Goal: Information Seeking & Learning: Learn about a topic

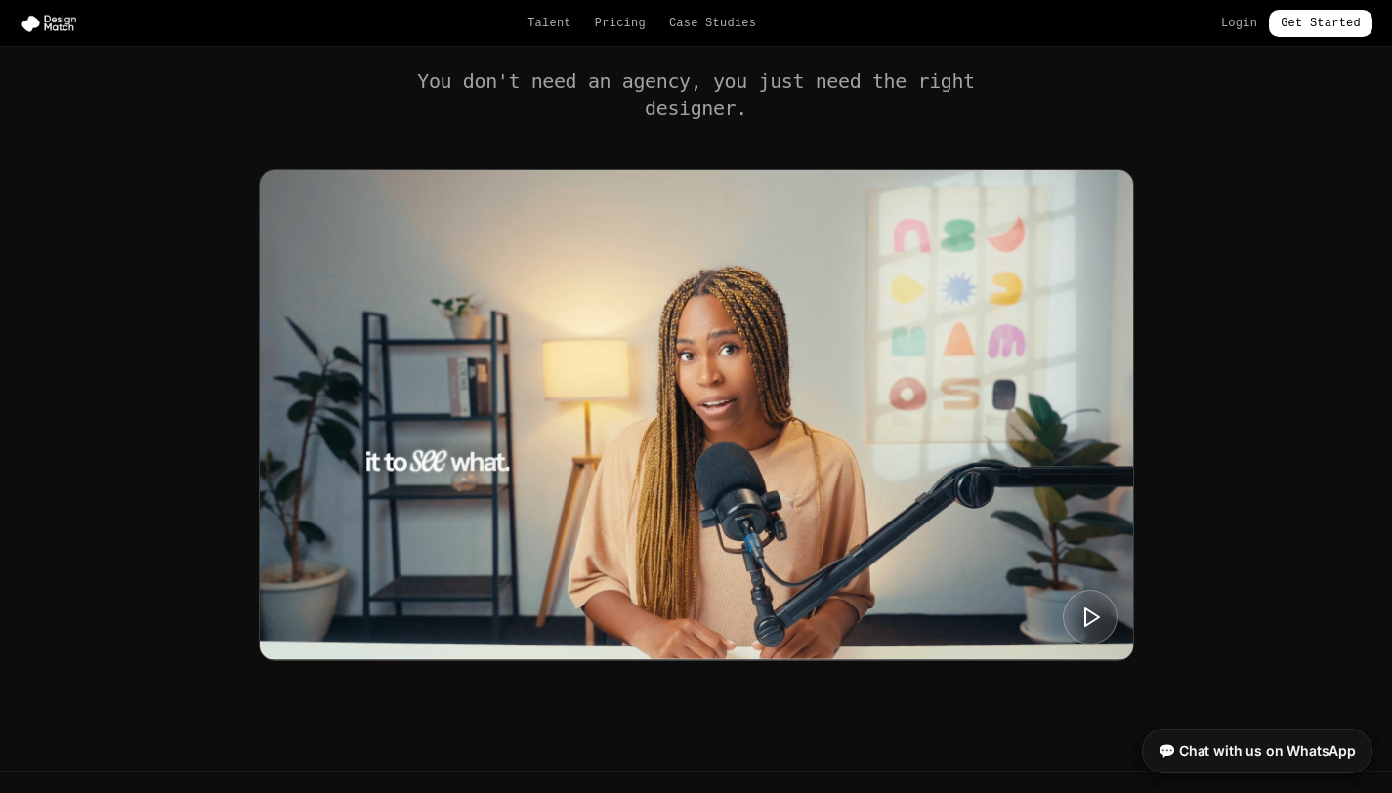
scroll to position [686, 0]
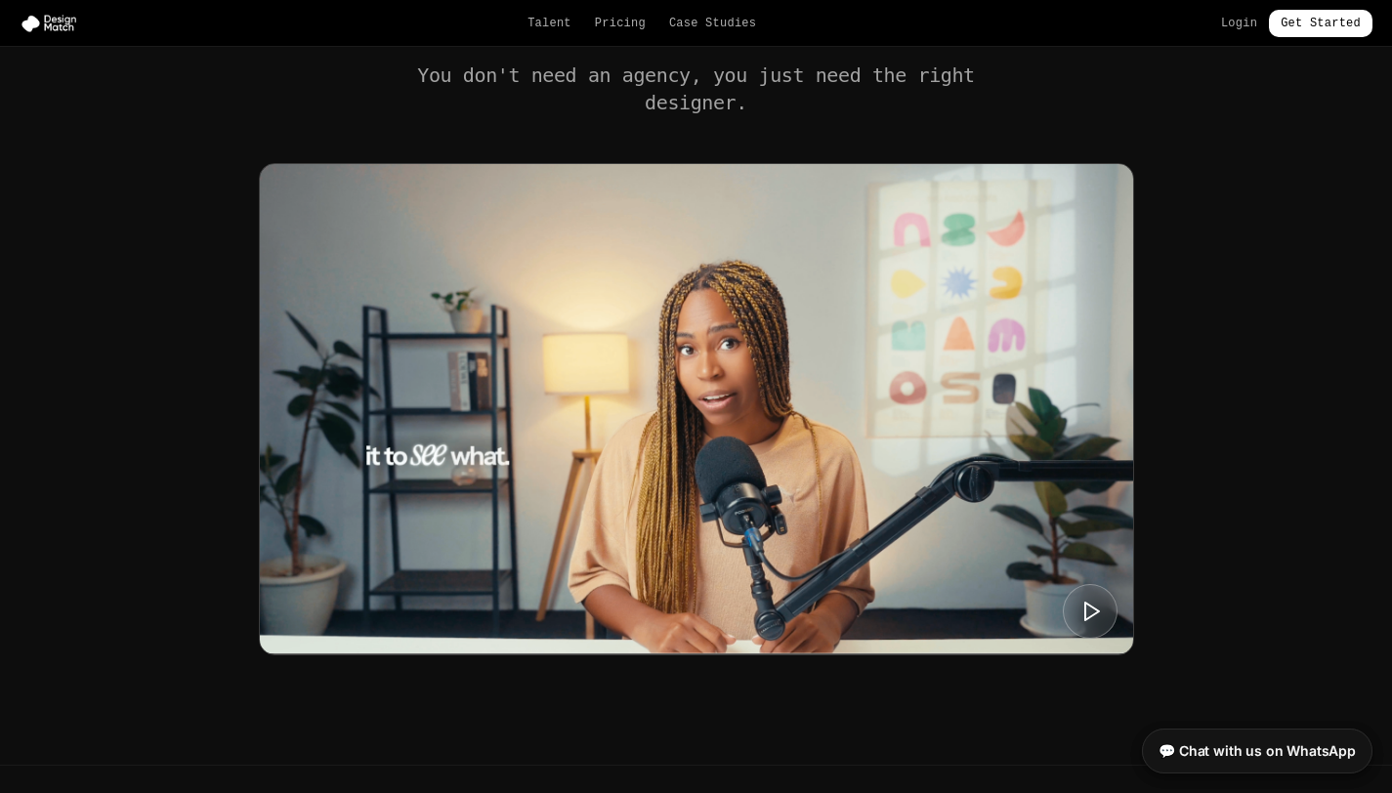
click at [1205, 258] on div "You don't need an agency, you just need the right designer." at bounding box center [696, 359] width 1172 height 594
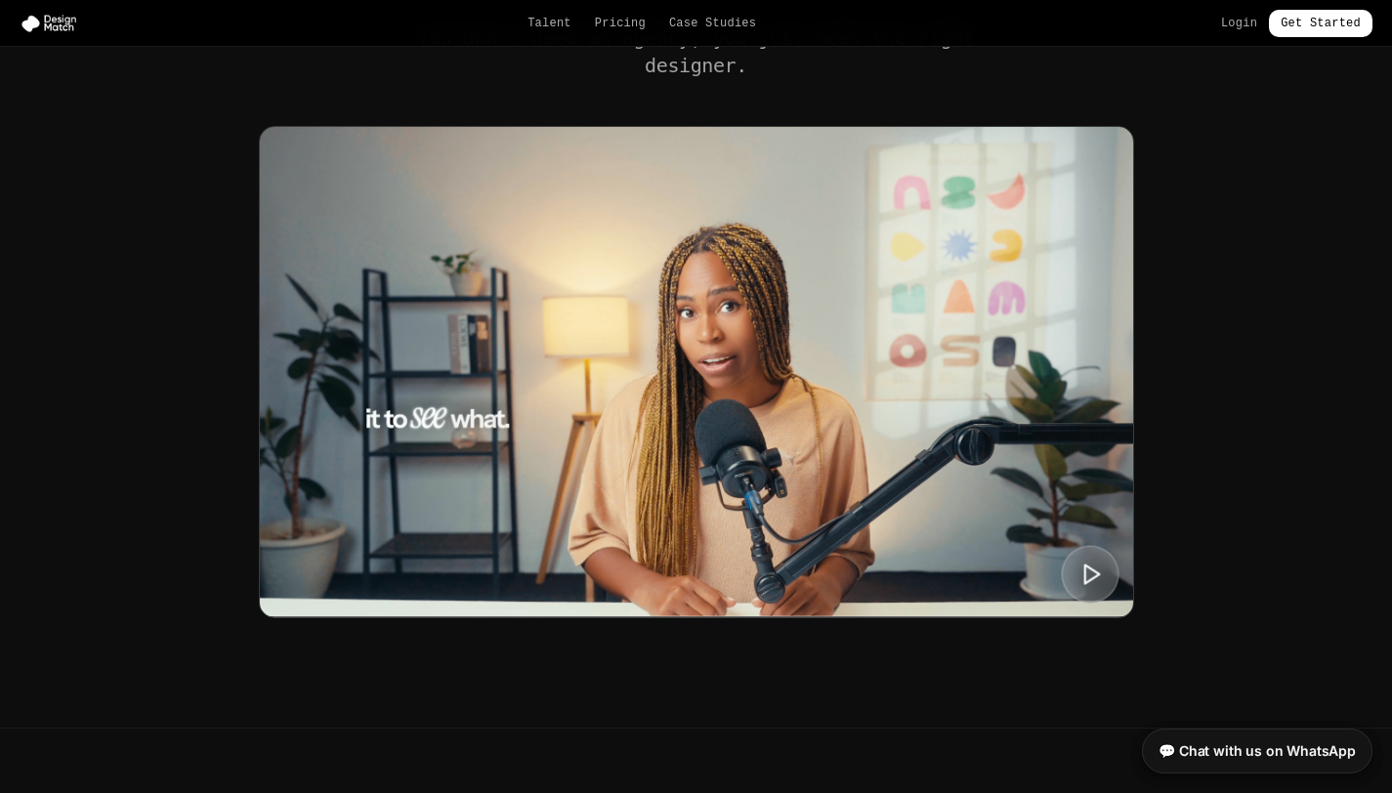
click at [1095, 555] on button at bounding box center [1090, 574] width 58 height 58
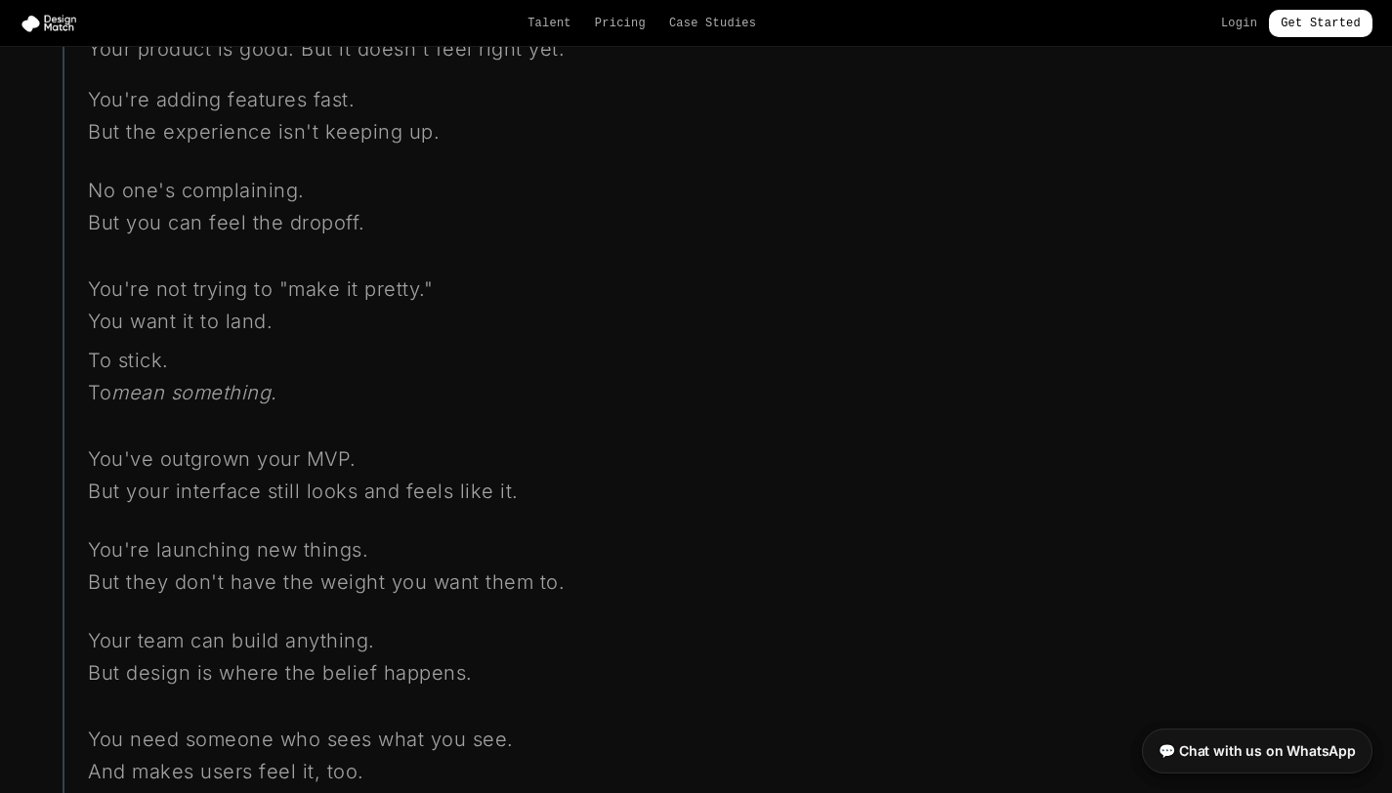
scroll to position [1153, 0]
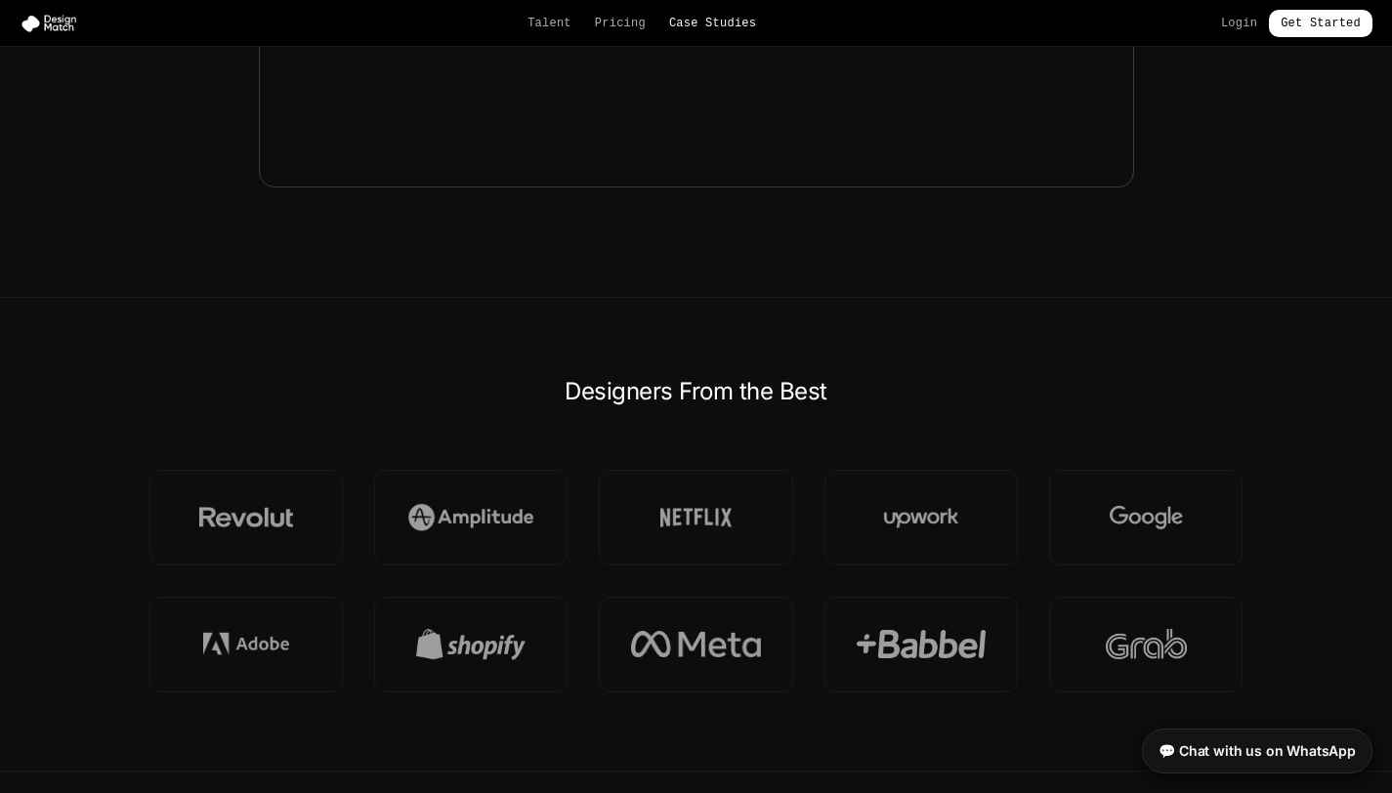
click at [700, 23] on link "Case Studies" at bounding box center [712, 24] width 87 height 16
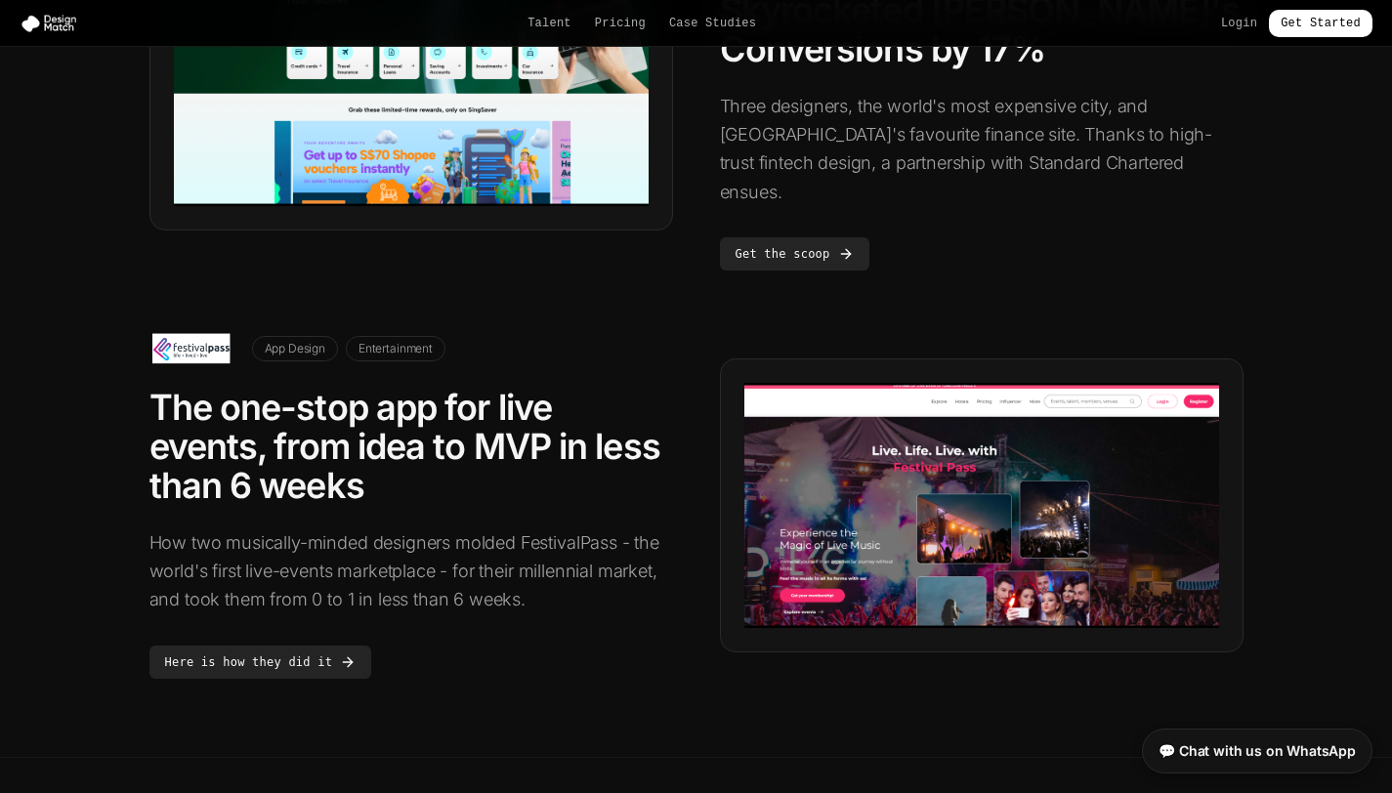
click at [275, 336] on span "App Design" at bounding box center [295, 348] width 86 height 25
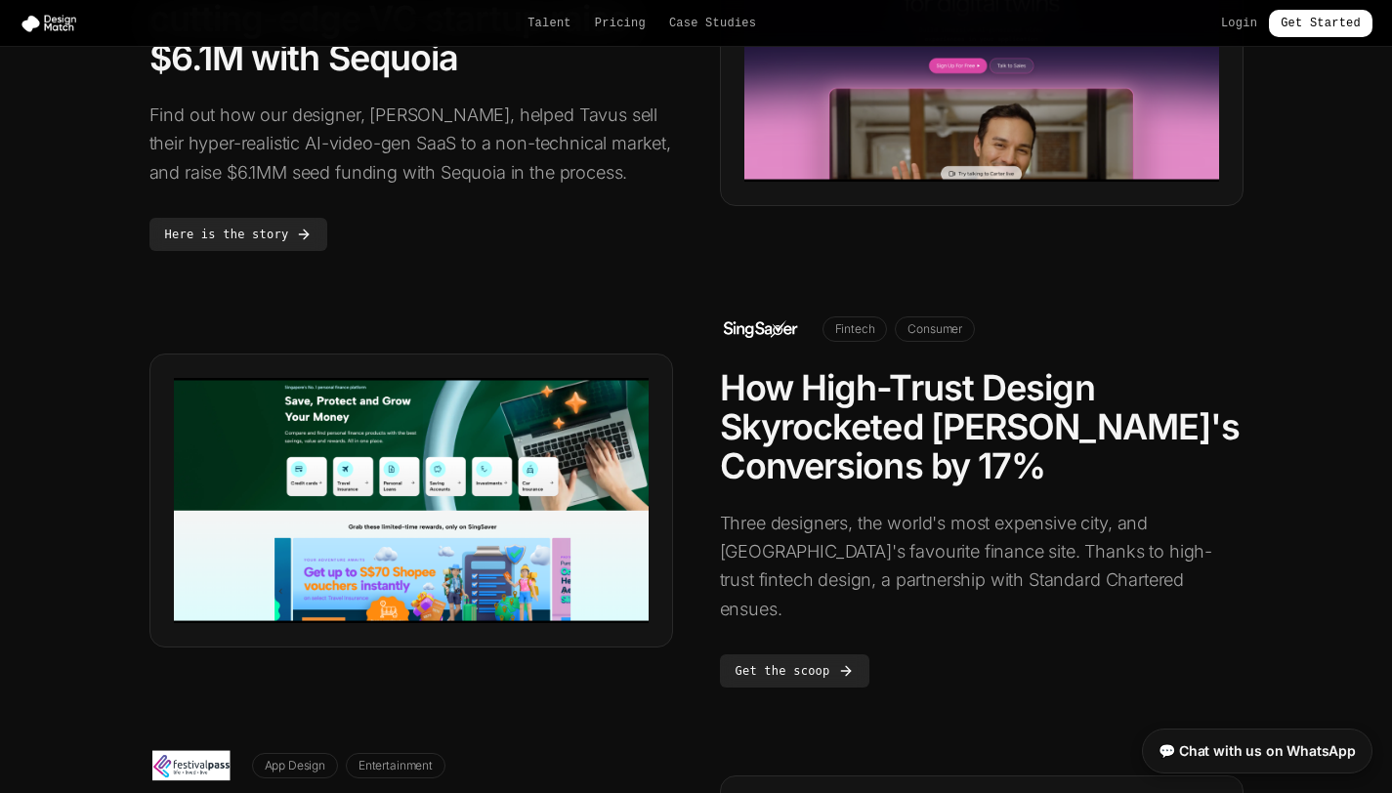
scroll to position [276, 0]
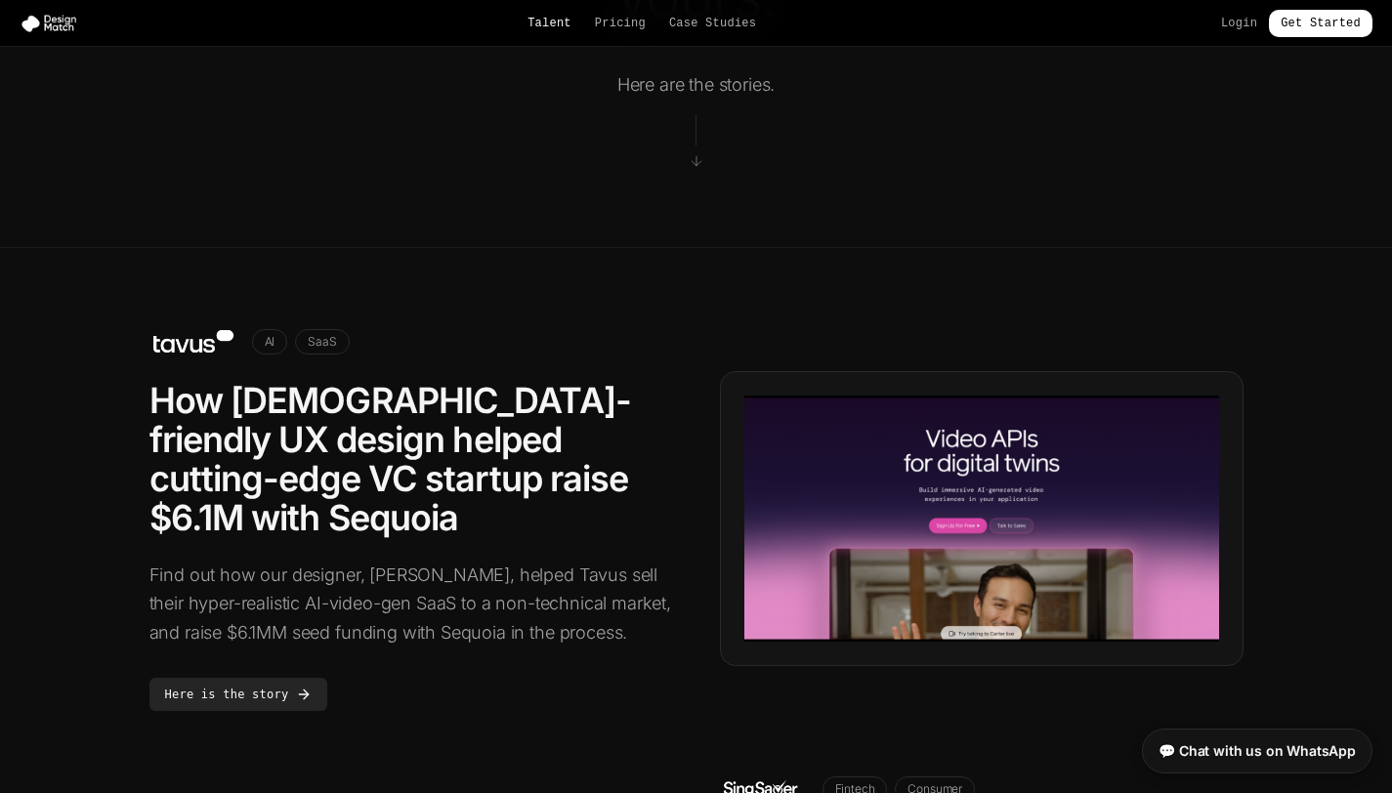
click at [545, 27] on link "Talent" at bounding box center [549, 24] width 44 height 16
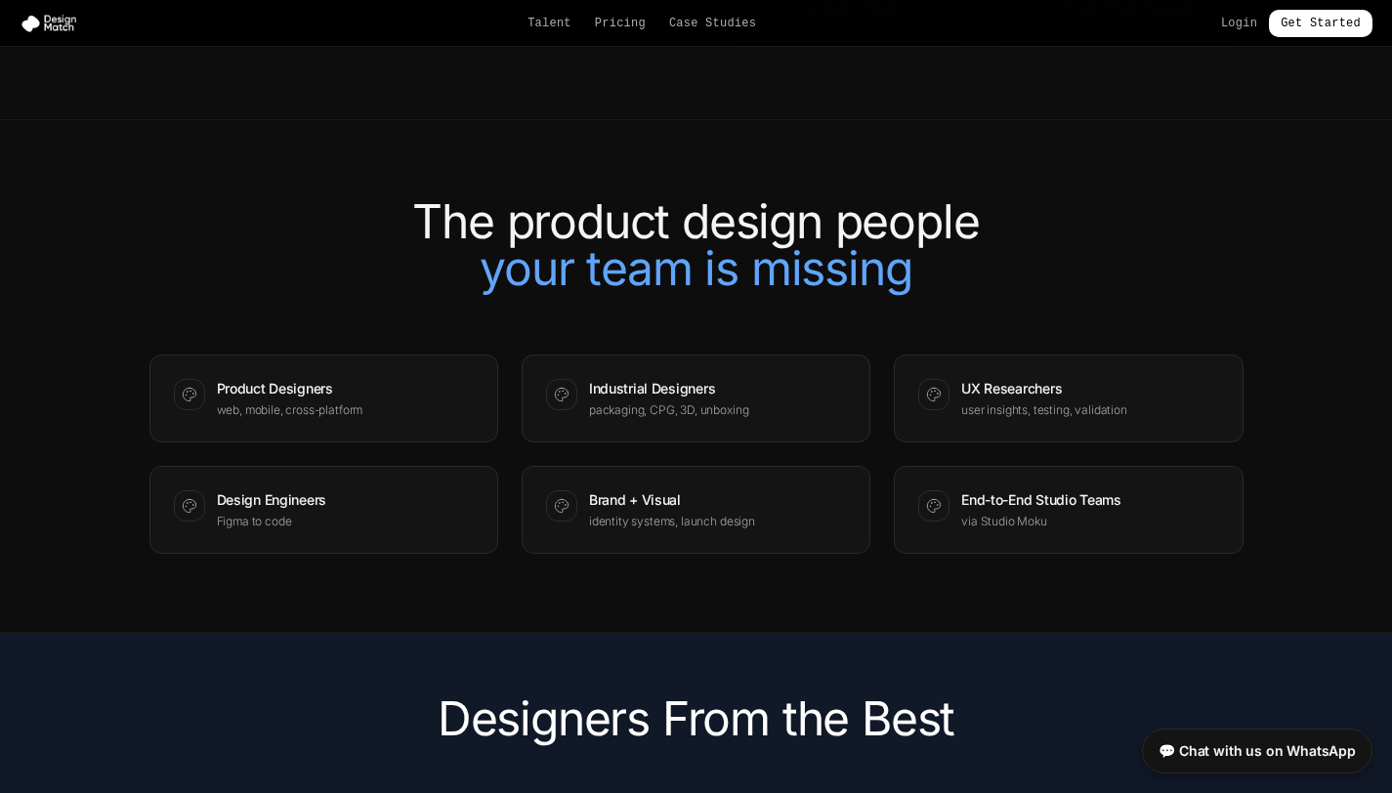
scroll to position [2403, 0]
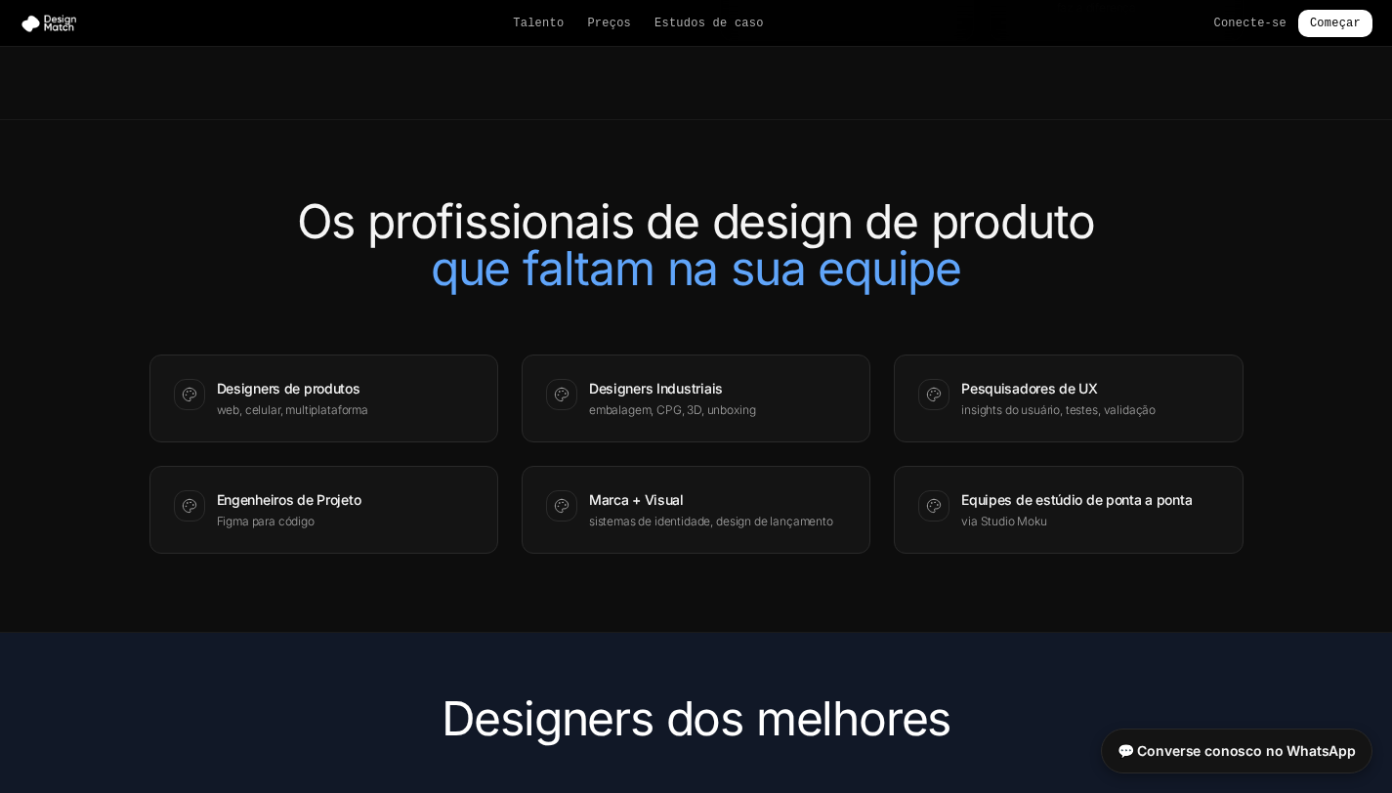
click at [1269, 214] on section "Os profissionais de design de produto que faltam na sua equipe Designers de pro…" at bounding box center [696, 376] width 1392 height 513
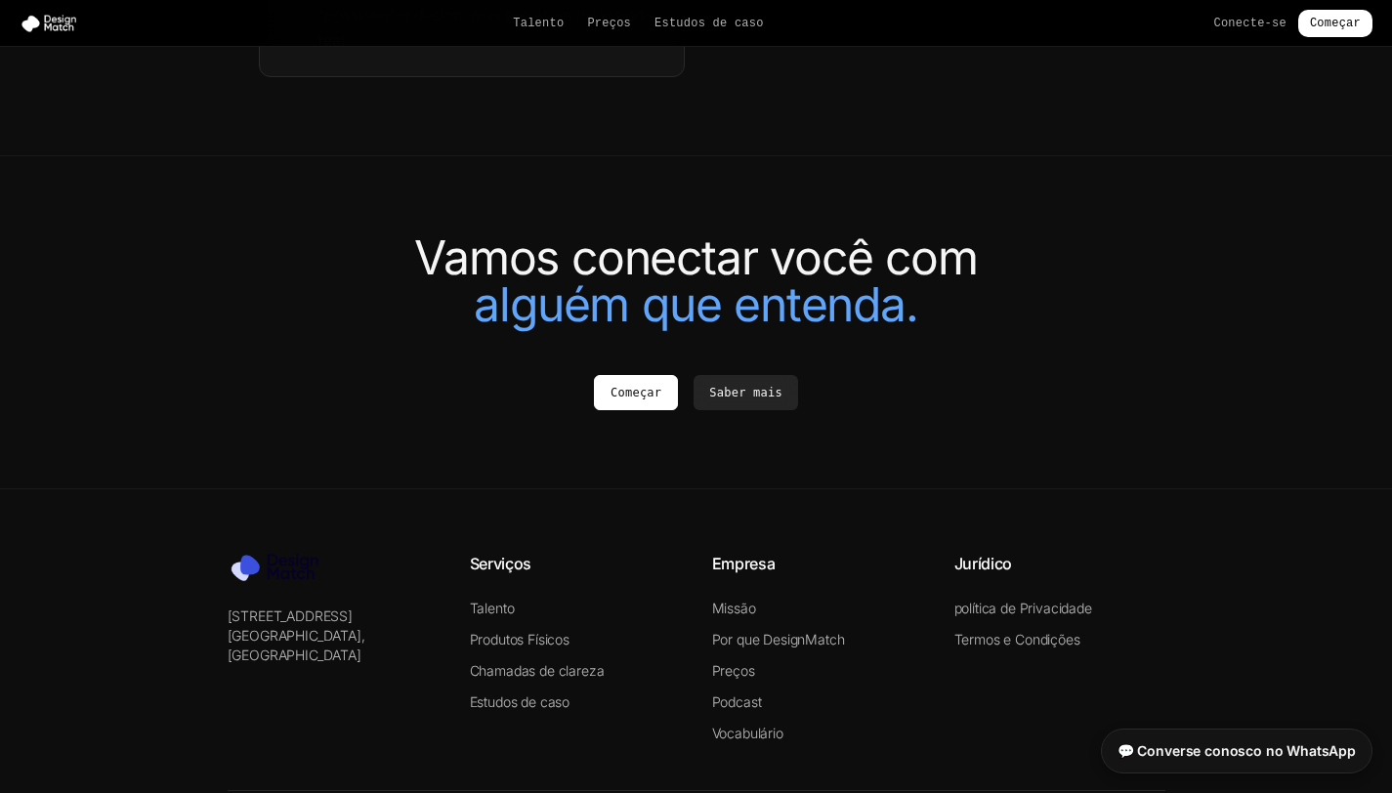
scroll to position [4559, 0]
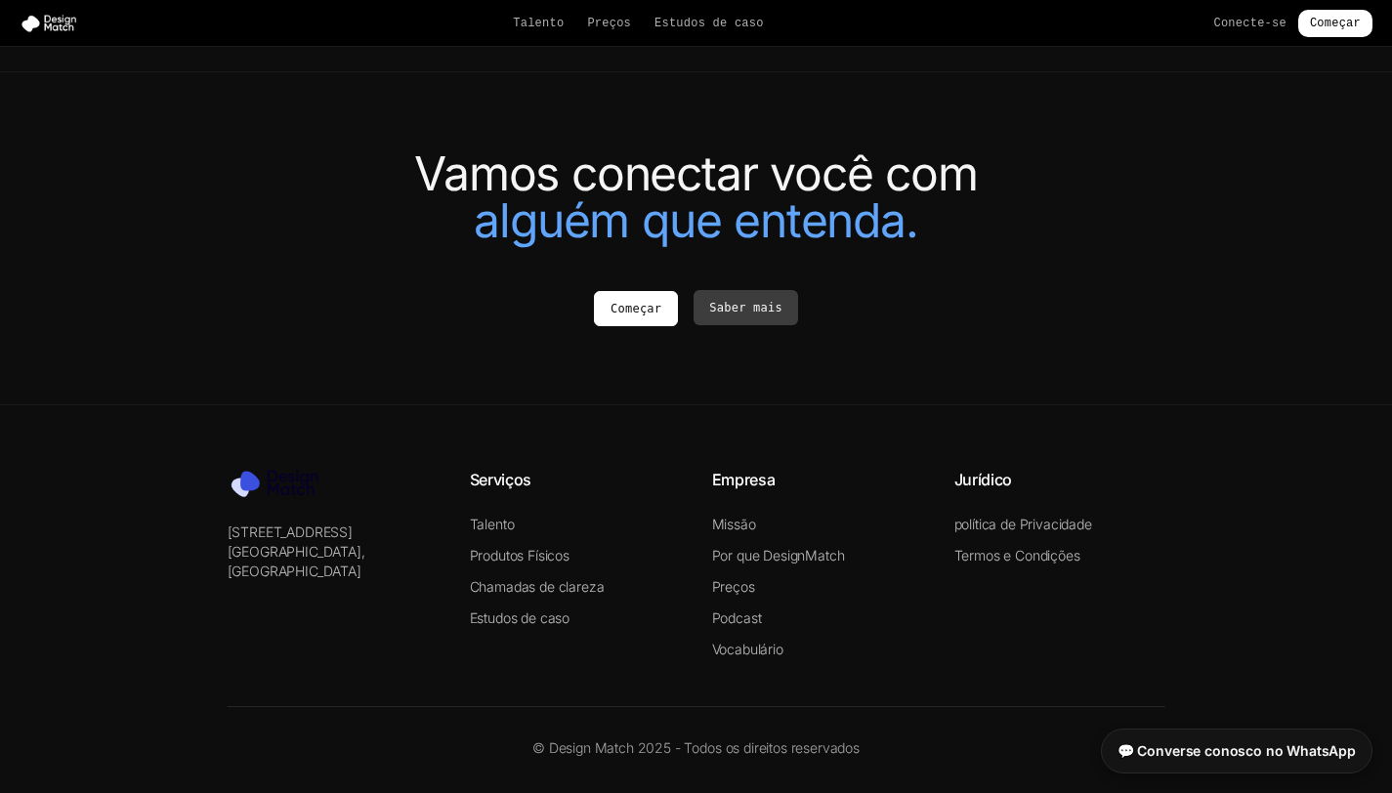
click at [775, 314] on font "Saber mais" at bounding box center [745, 308] width 73 height 14
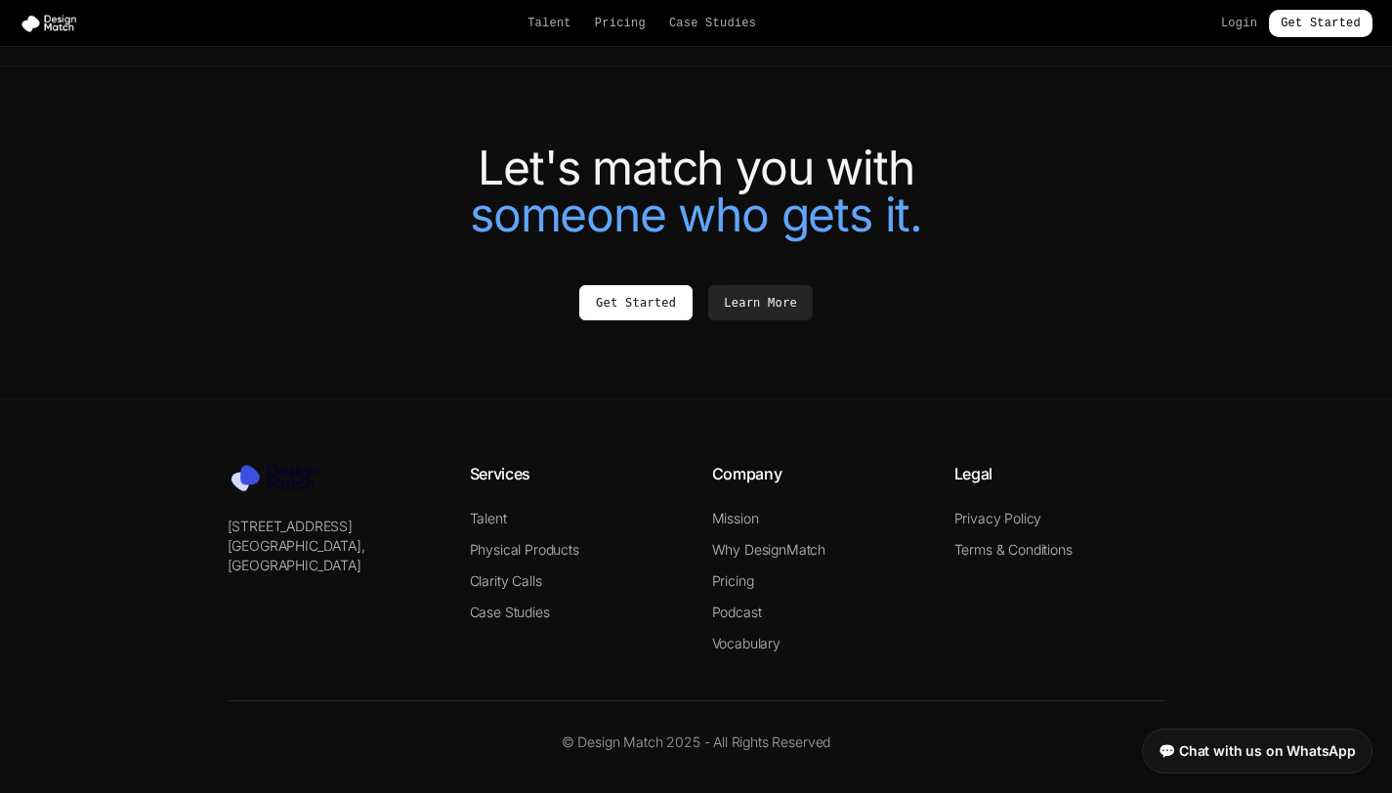
click at [1149, 278] on div "Let's match you with someone who gets it. Get Started Learn More" at bounding box center [696, 233] width 1172 height 176
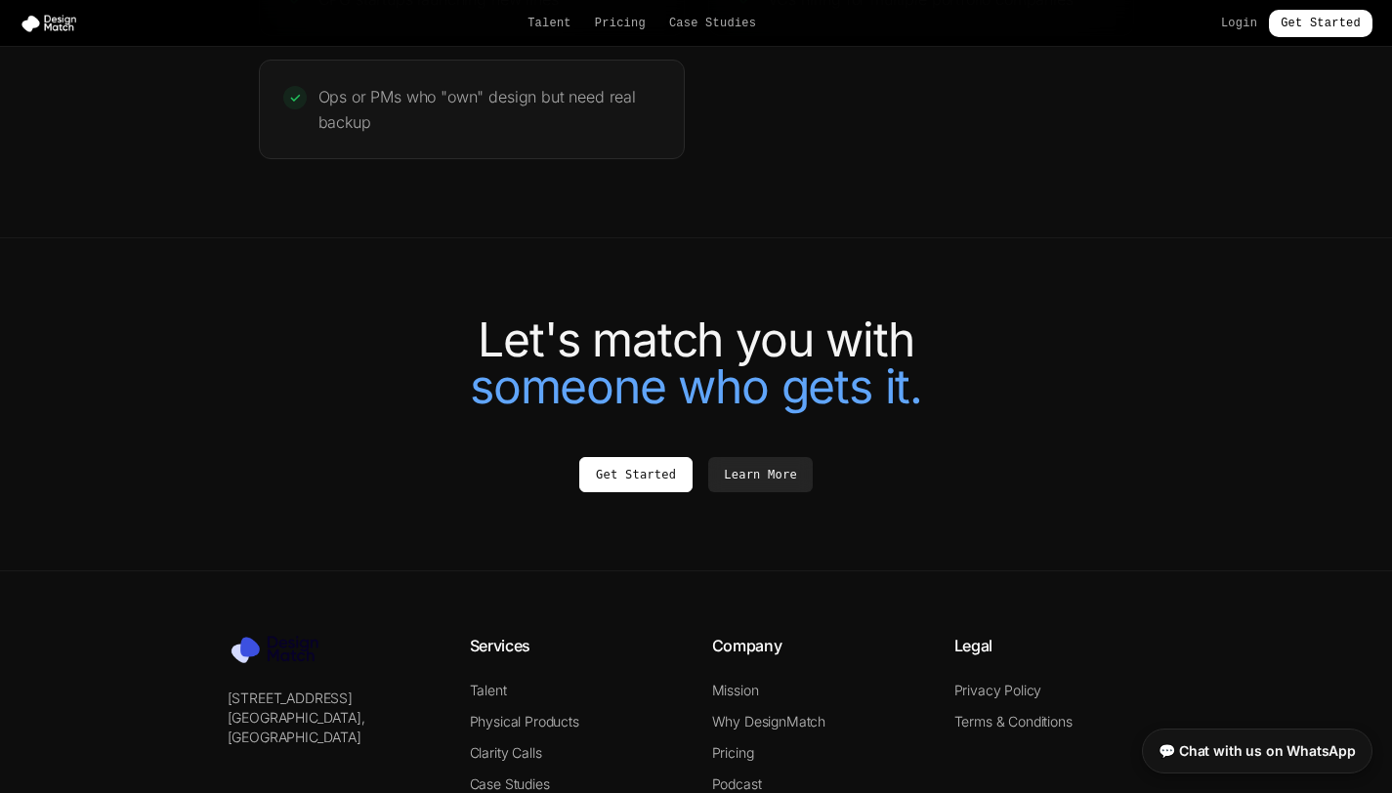
scroll to position [4325, 0]
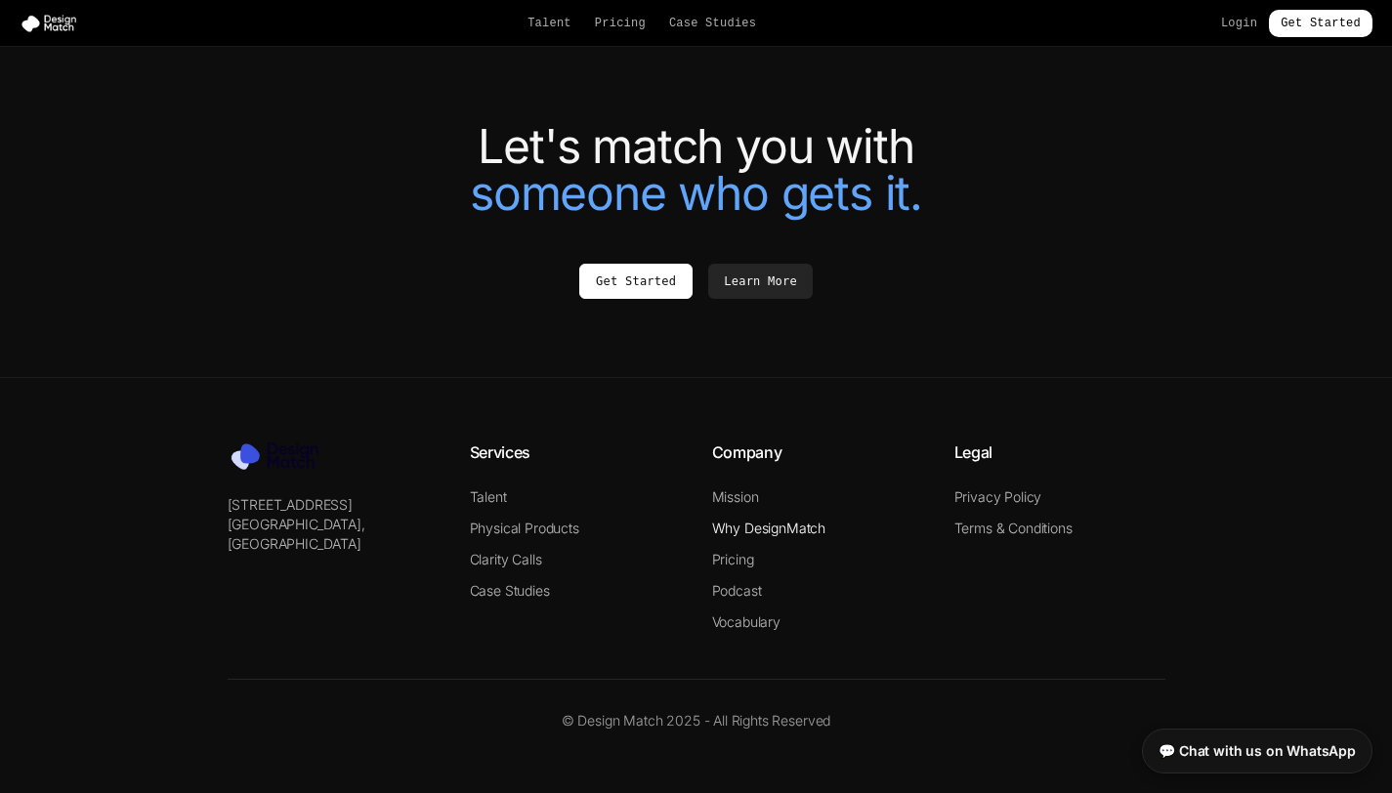
click at [744, 533] on link "Why DesignMatch" at bounding box center [769, 528] width 114 height 17
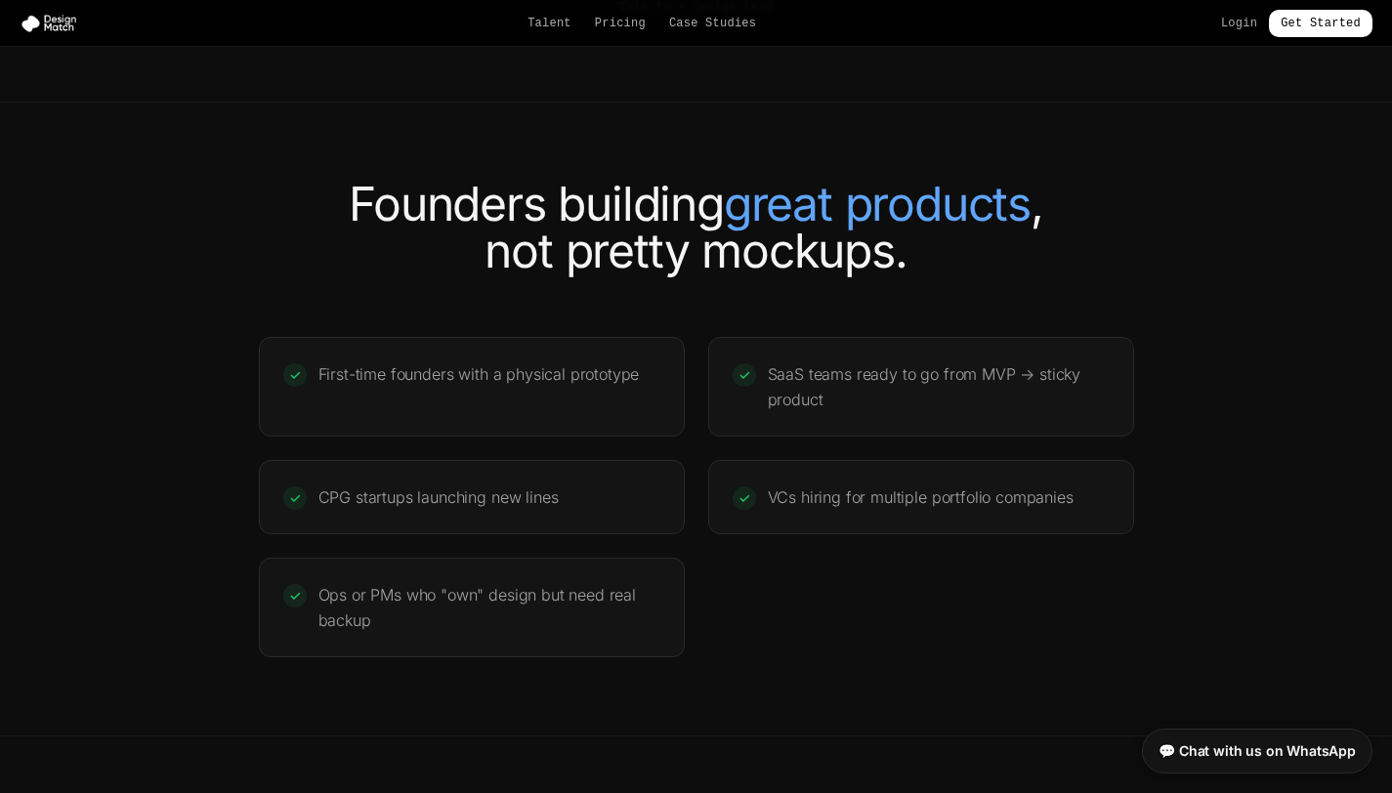
scroll to position [3495, 0]
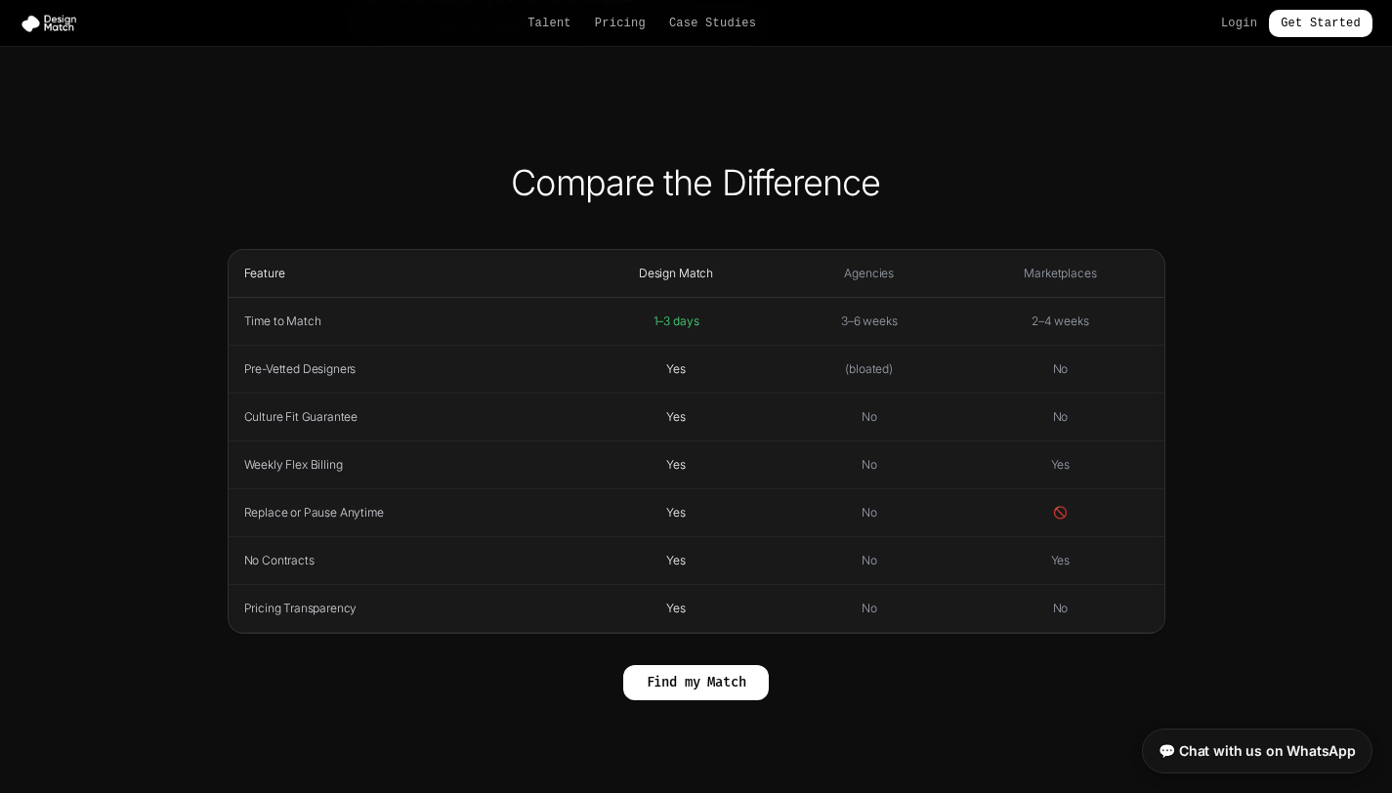
scroll to position [513, 0]
click at [730, 694] on button "Find my Match" at bounding box center [696, 684] width 147 height 35
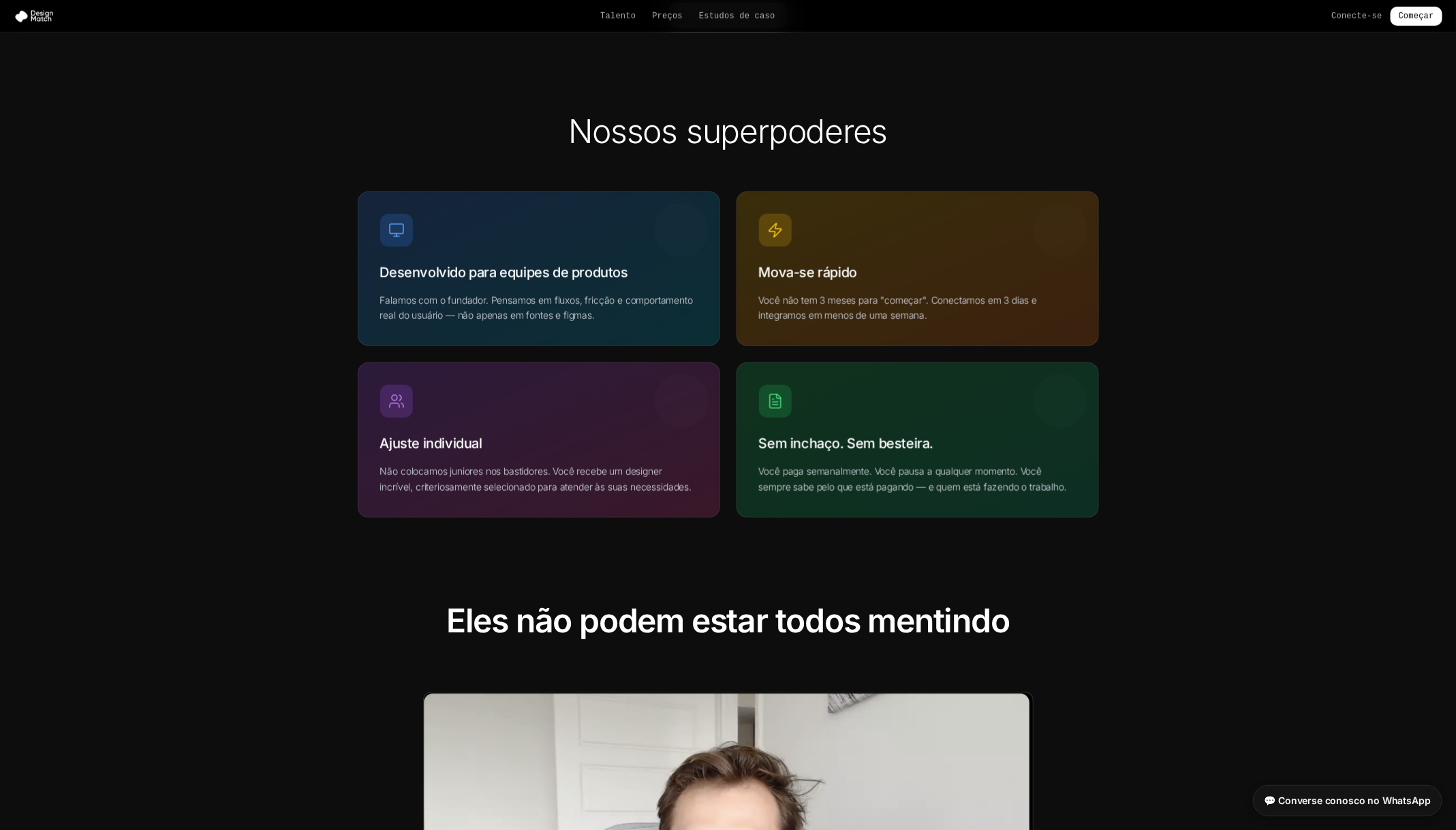
scroll to position [820, 0]
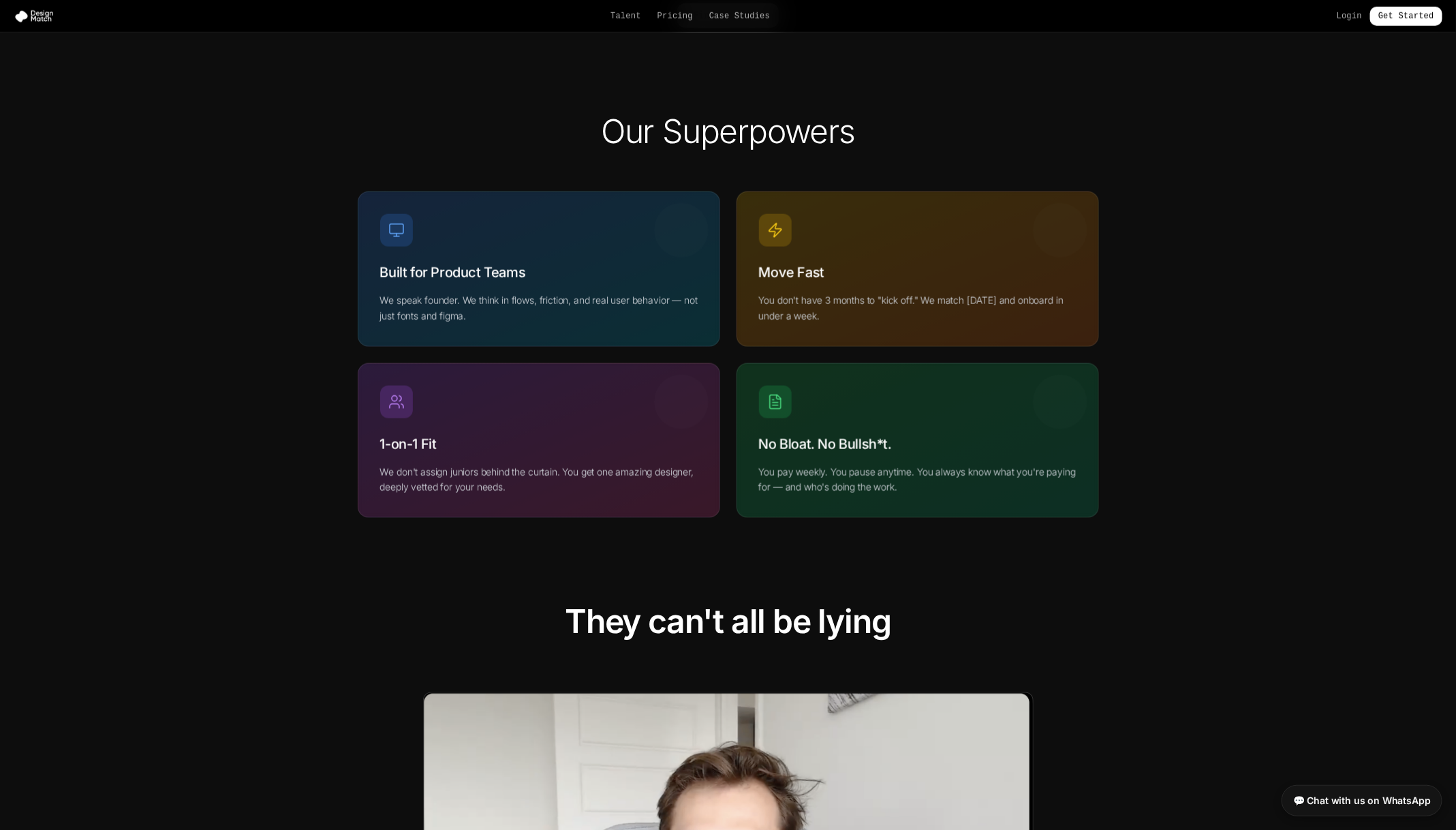
click at [980, 350] on section "Our Superpowers Built for Product Teams We speak founder. We think in flows, fr…" at bounding box center [728, 317] width 1456 height 490
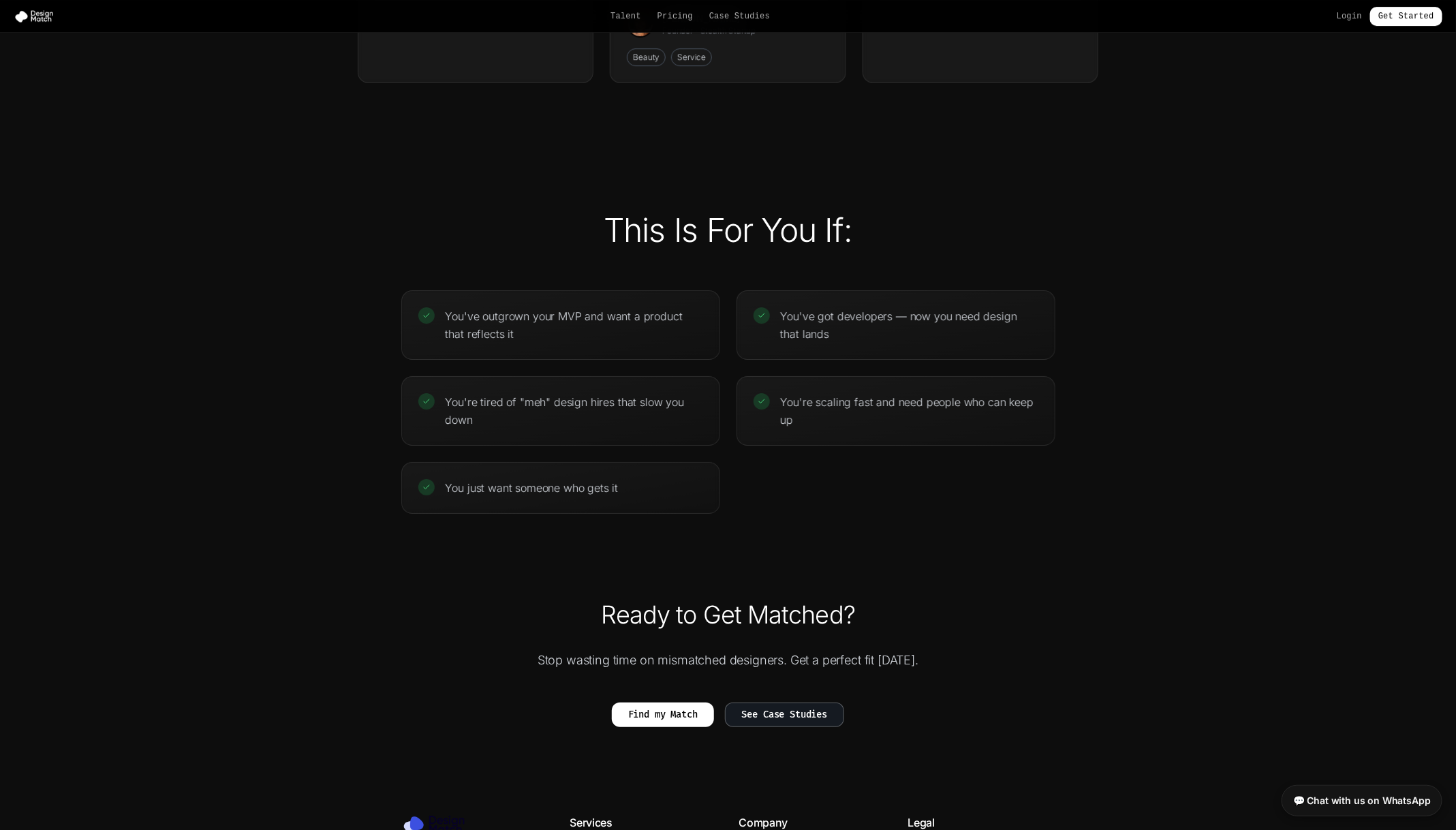
scroll to position [2841, 0]
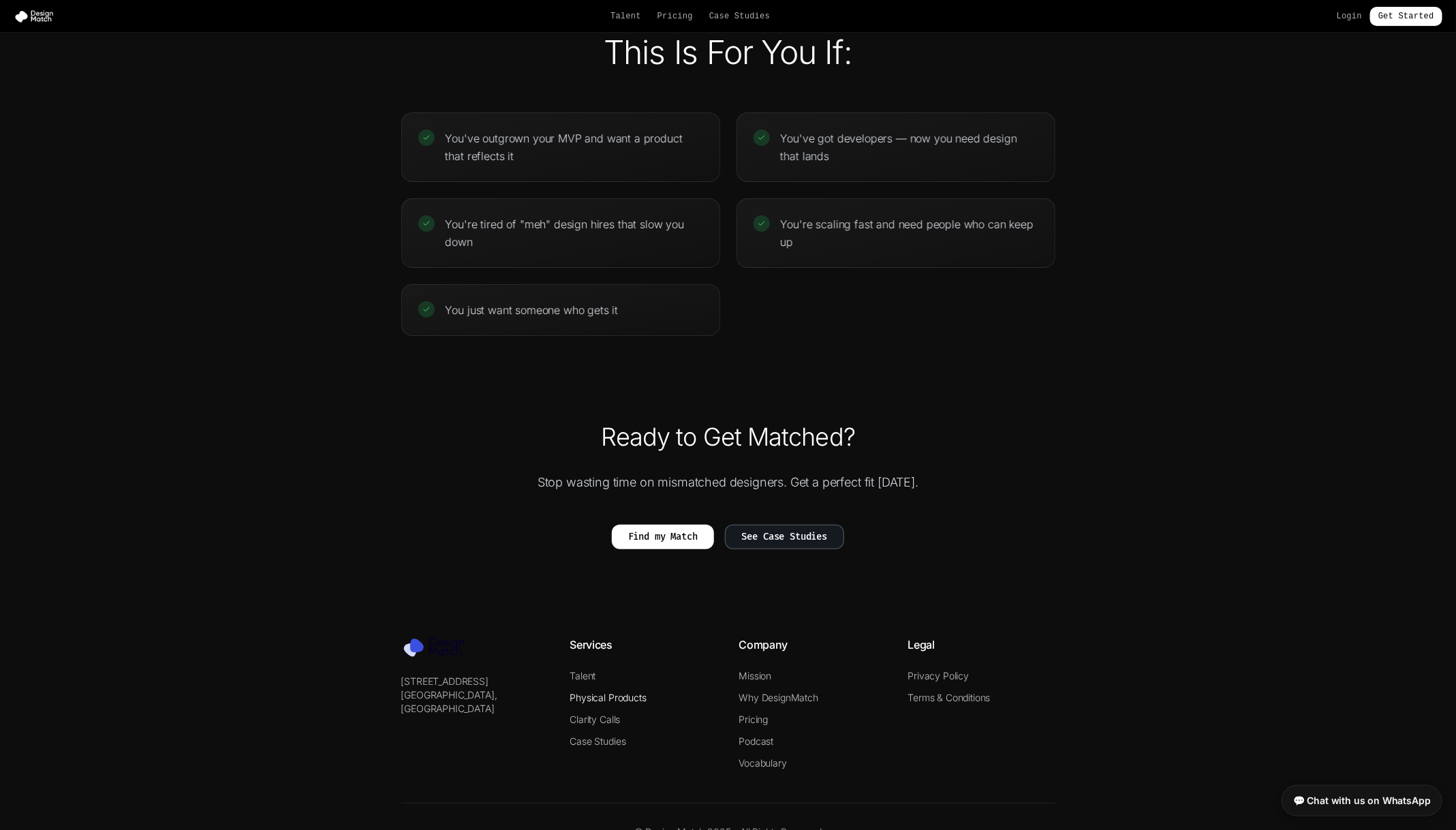
click at [626, 552] on link "Physical Products" at bounding box center [608, 697] width 76 height 12
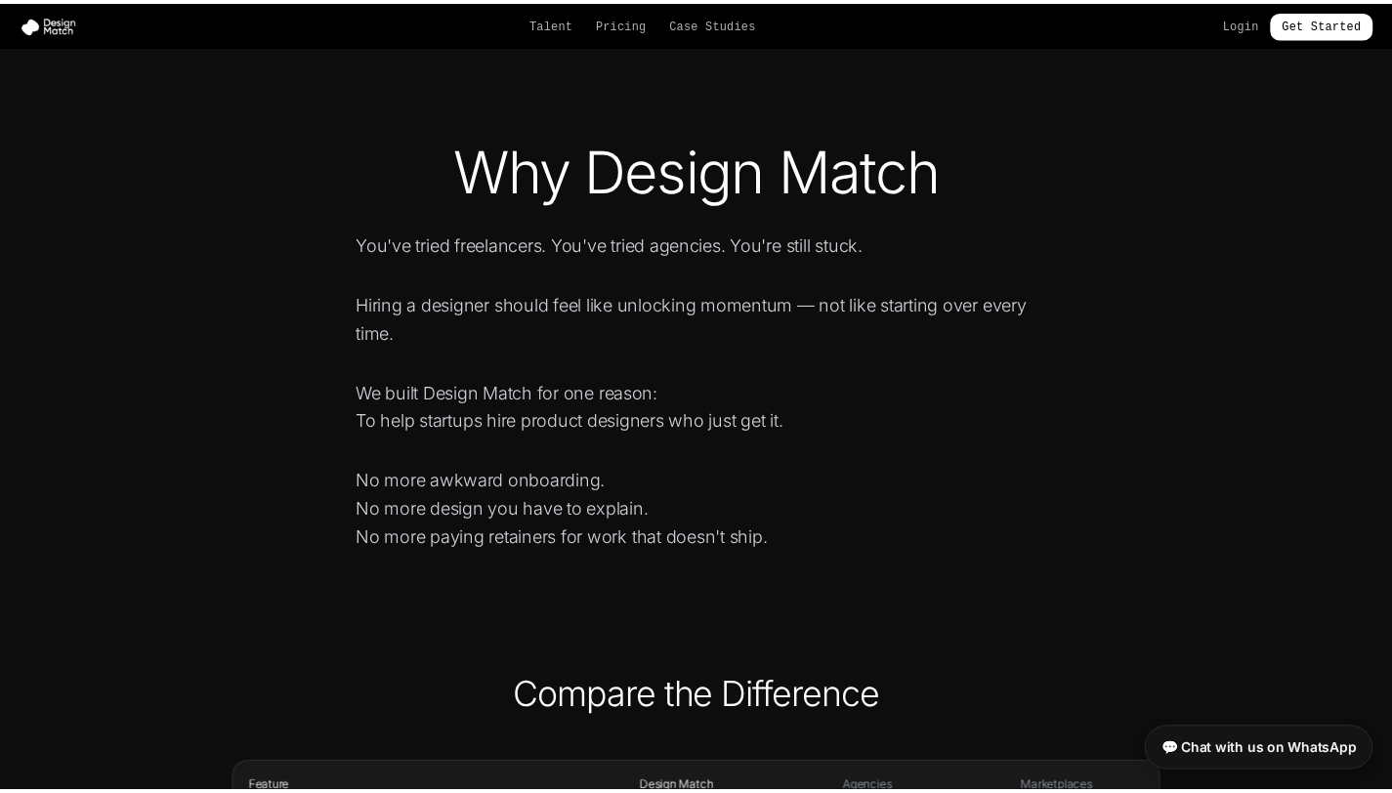
scroll to position [481, 0]
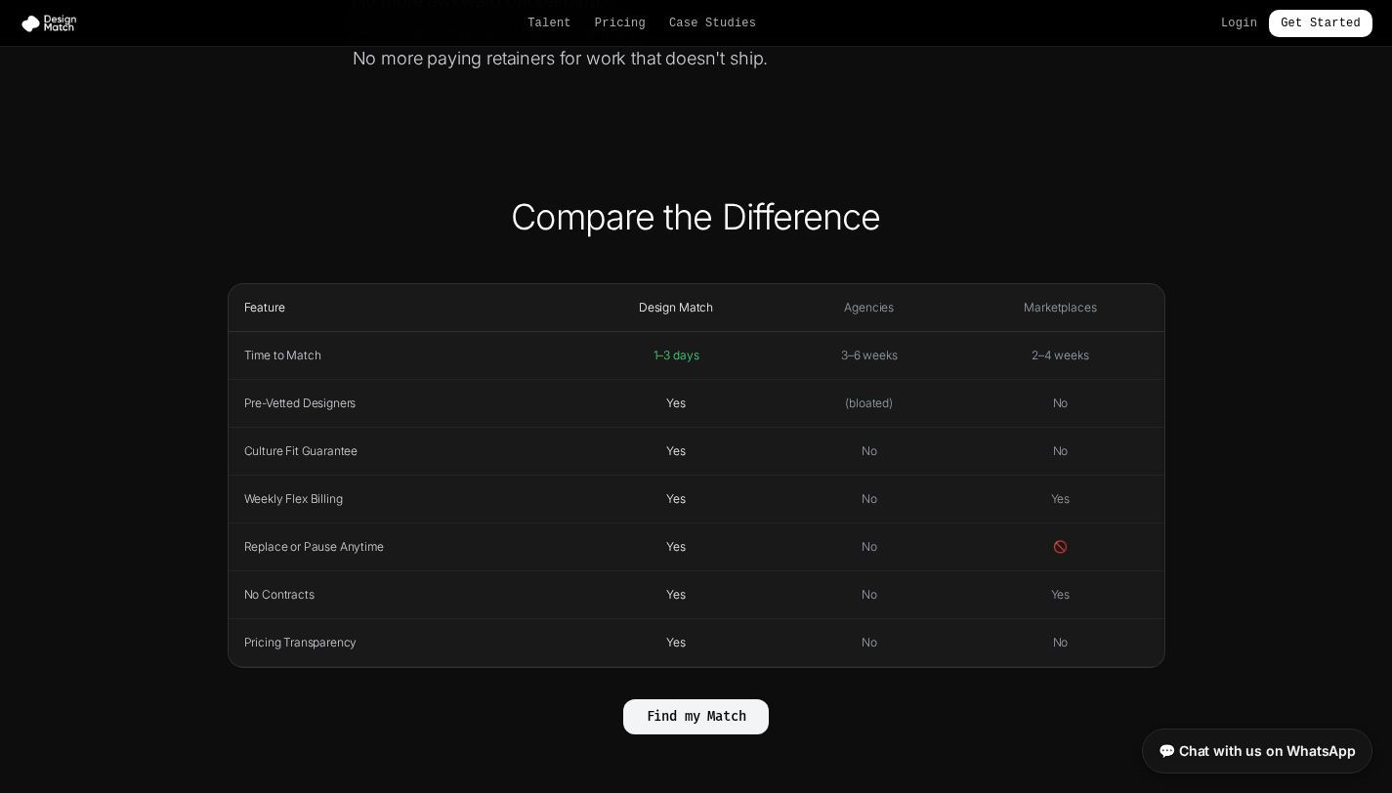
click at [716, 710] on button "Find my Match" at bounding box center [696, 716] width 147 height 35
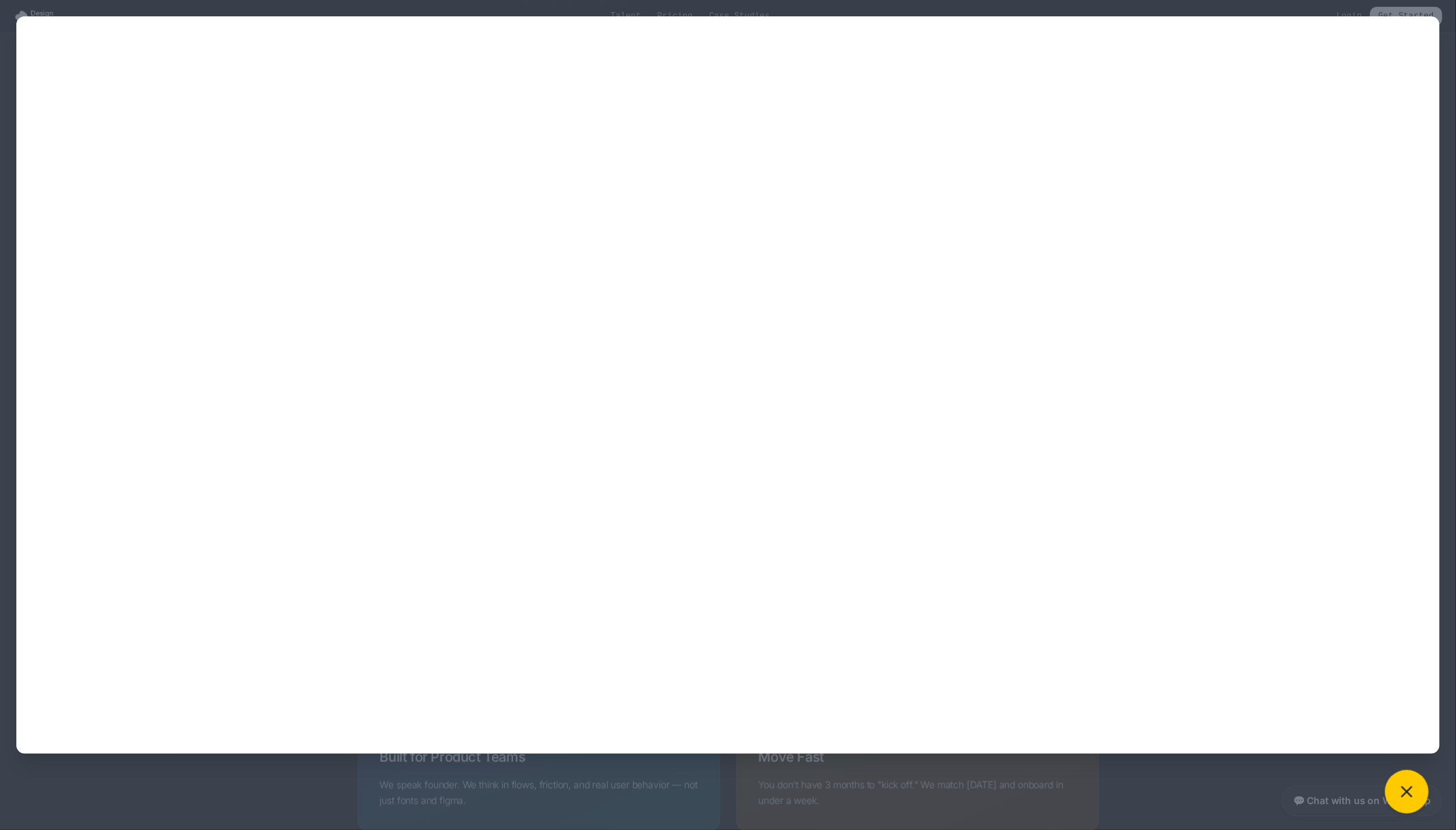
click at [980, 81] on div at bounding box center [728, 415] width 1456 height 830
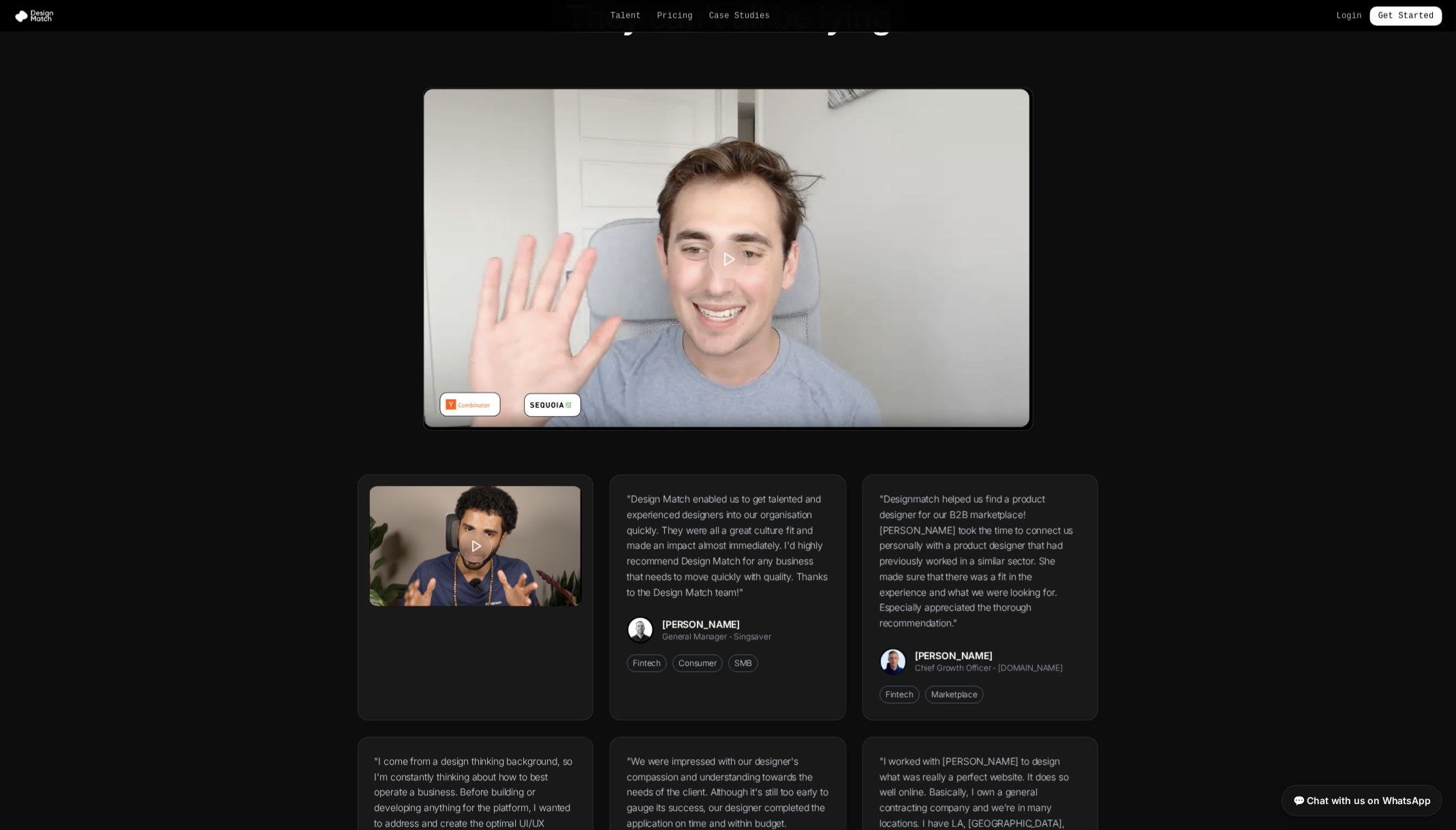
scroll to position [1412, 0]
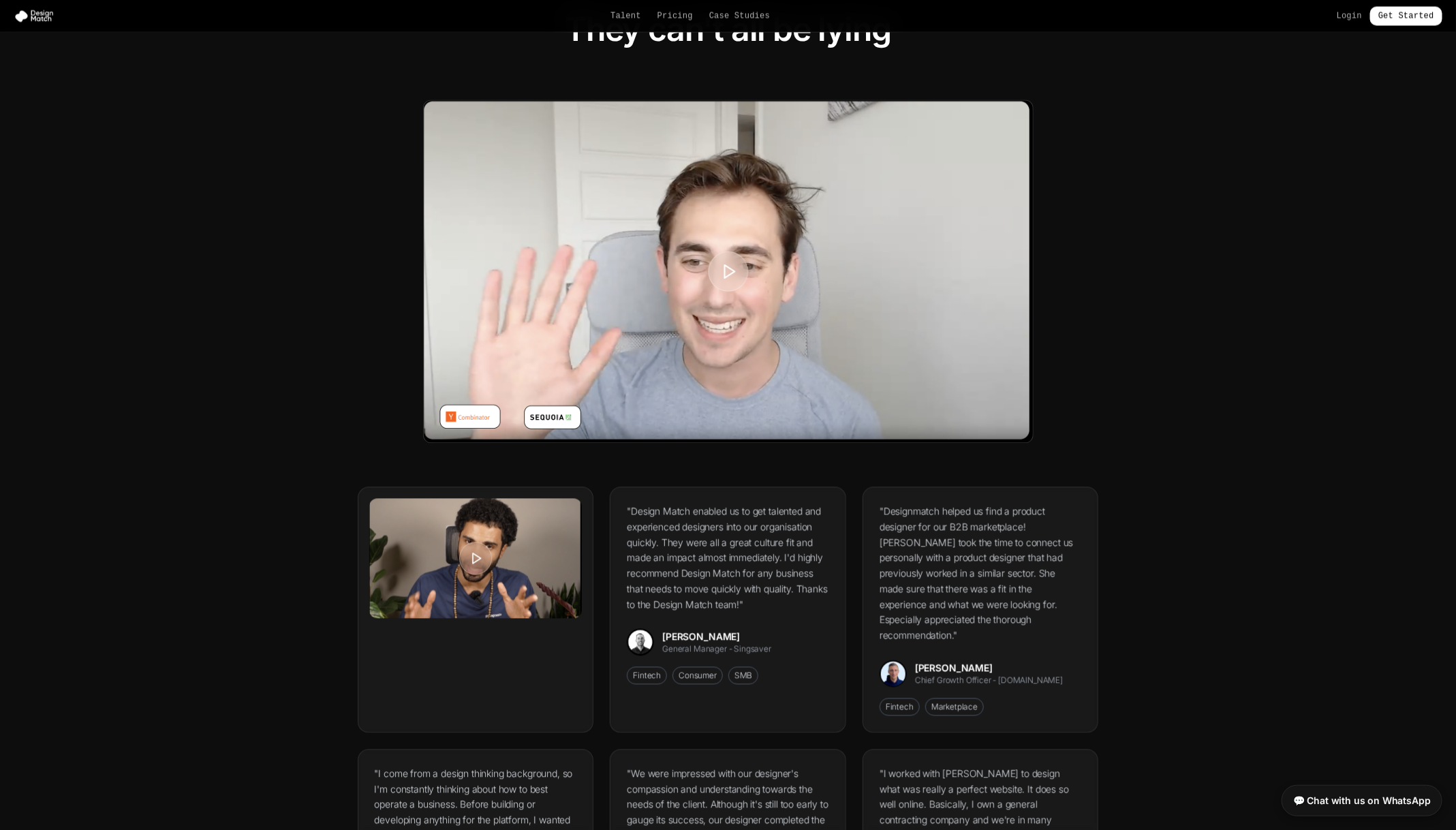
click at [741, 276] on button at bounding box center [728, 272] width 40 height 40
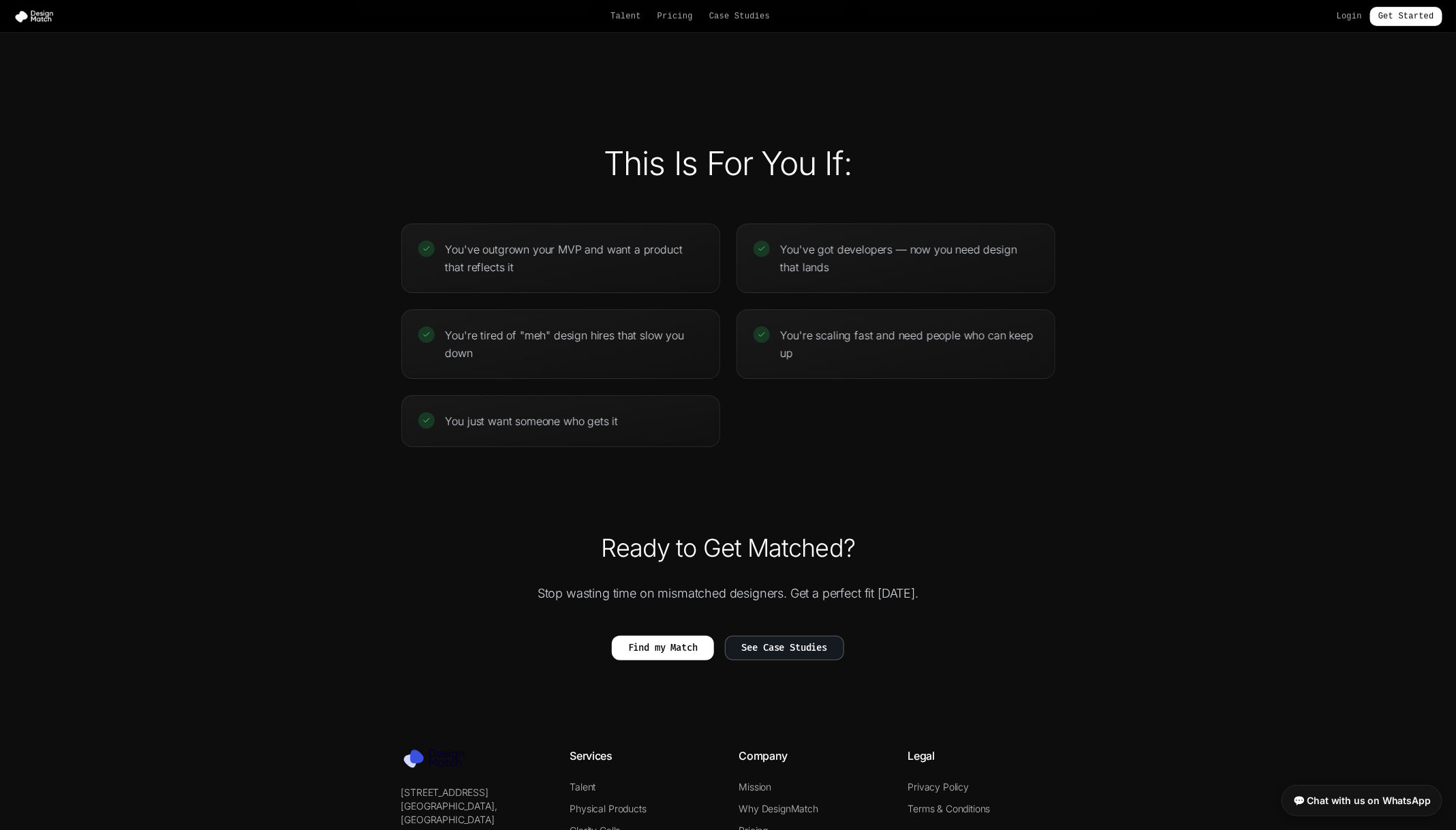
scroll to position [2841, 0]
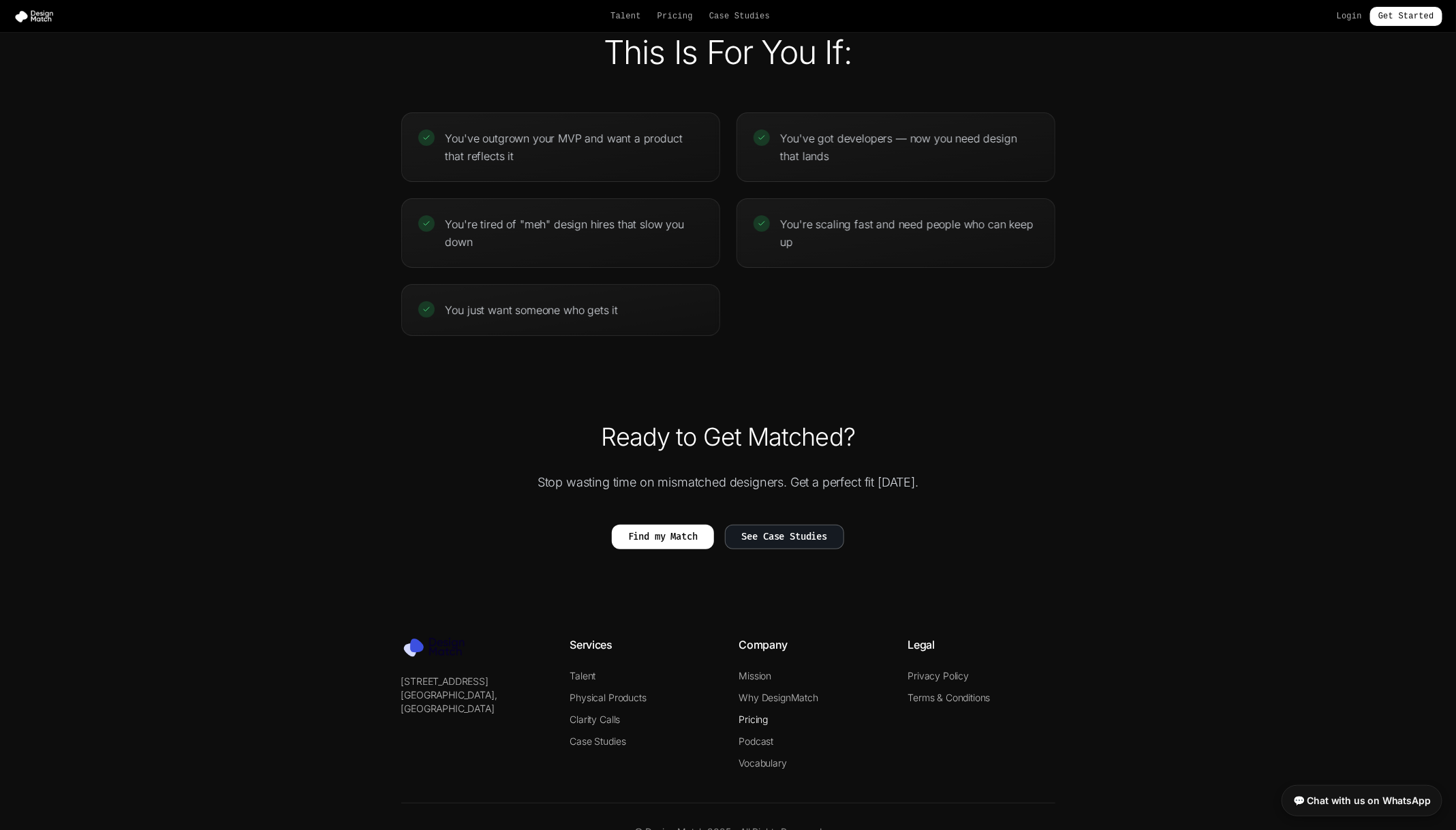
click at [756, 552] on link "Pricing" at bounding box center [754, 719] width 29 height 12
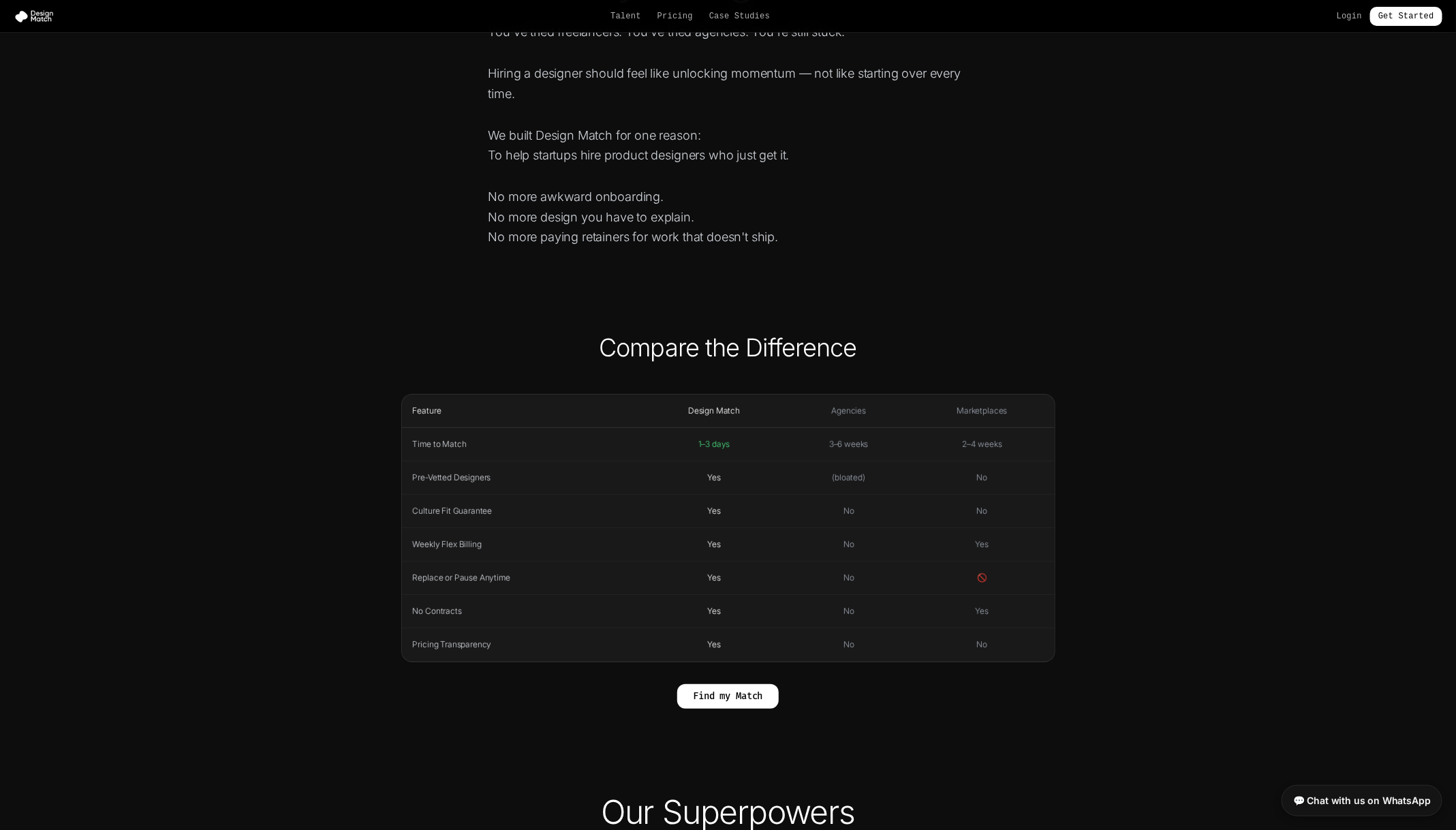
scroll to position [0, 0]
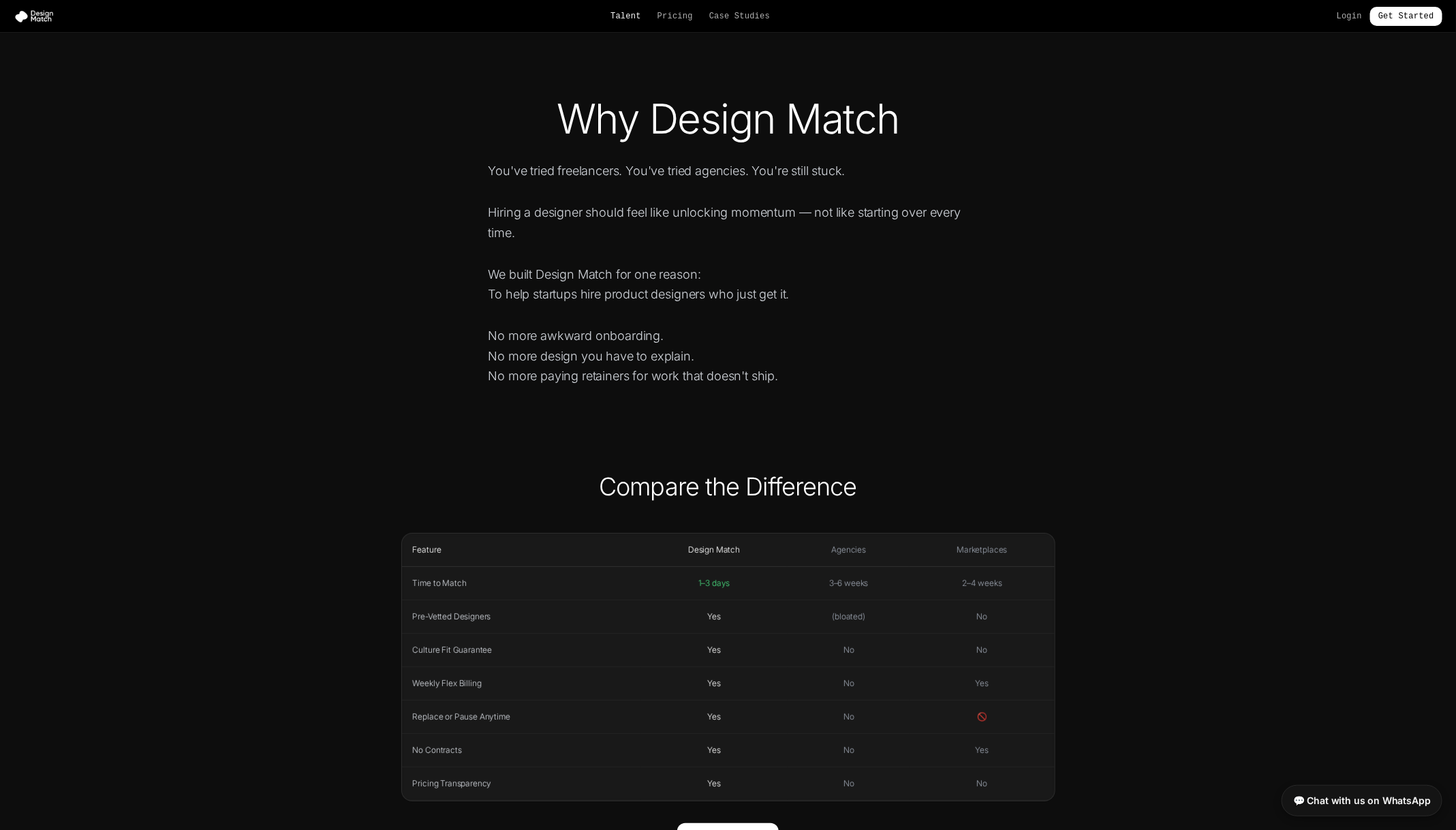
click at [626, 16] on link "Talent" at bounding box center [626, 17] width 31 height 11
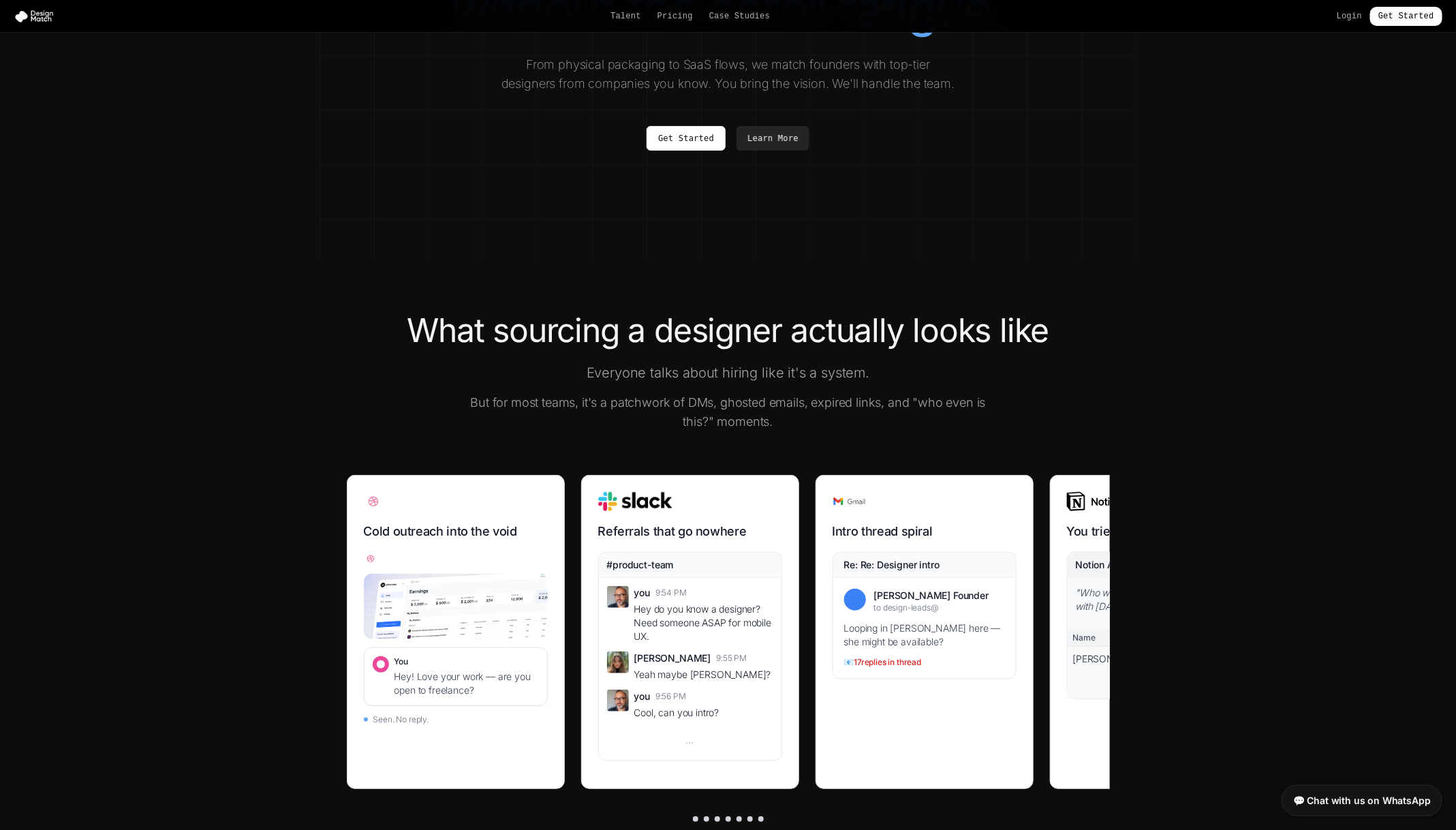
scroll to position [290, 0]
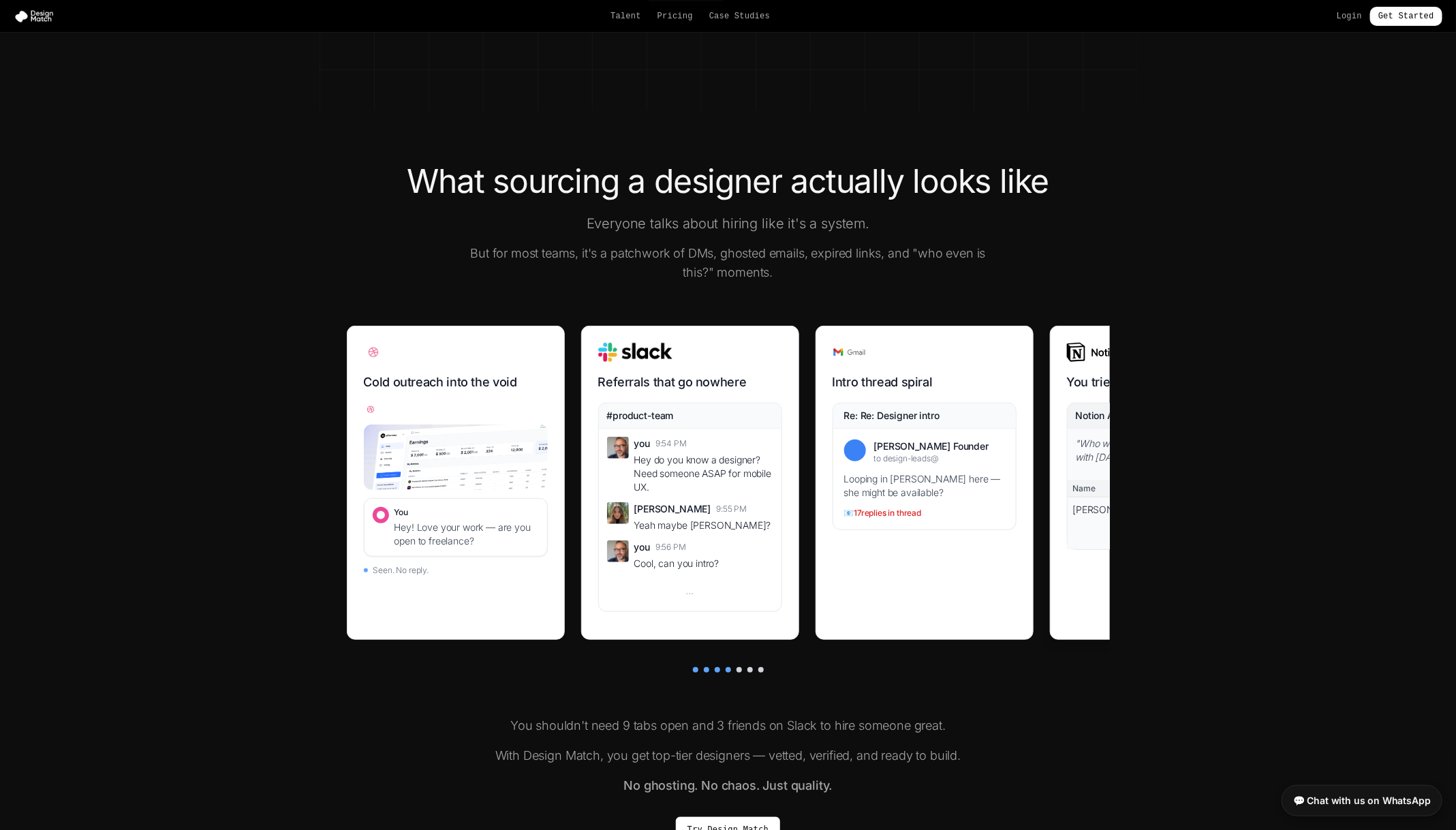
drag, startPoint x: 1097, startPoint y: 477, endPoint x: 1055, endPoint y: 480, distance: 42.1
click at [980, 478] on div "You tried to get organized Notion AI " Who was that designer we worked with 3 m…" at bounding box center [1159, 483] width 218 height 314
click at [737, 552] on div at bounding box center [740, 670] width 6 height 6
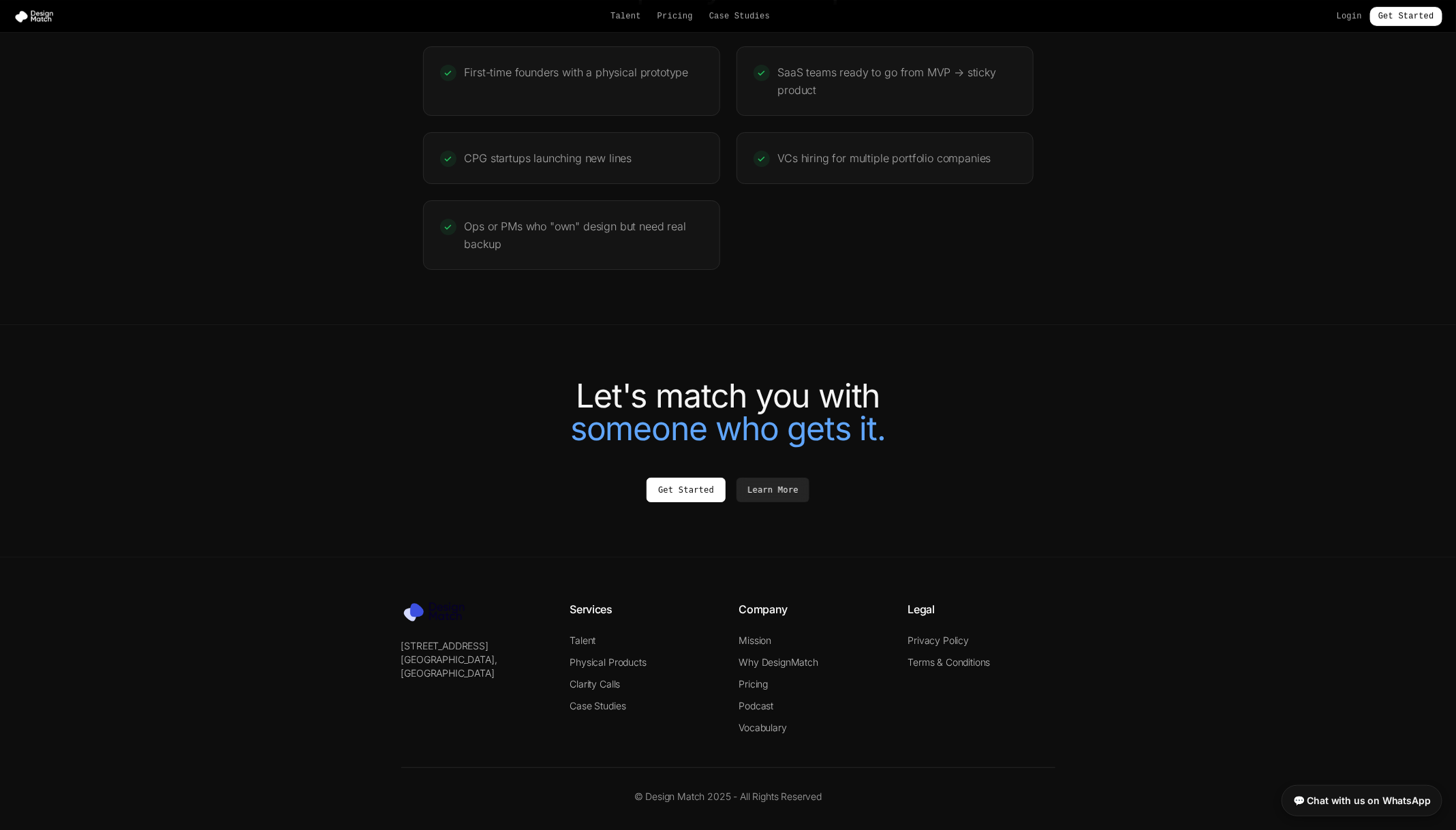
scroll to position [2712, 0]
click at [796, 500] on link "Learn More" at bounding box center [773, 490] width 73 height 24
click at [764, 712] on link "Podcast" at bounding box center [757, 706] width 35 height 12
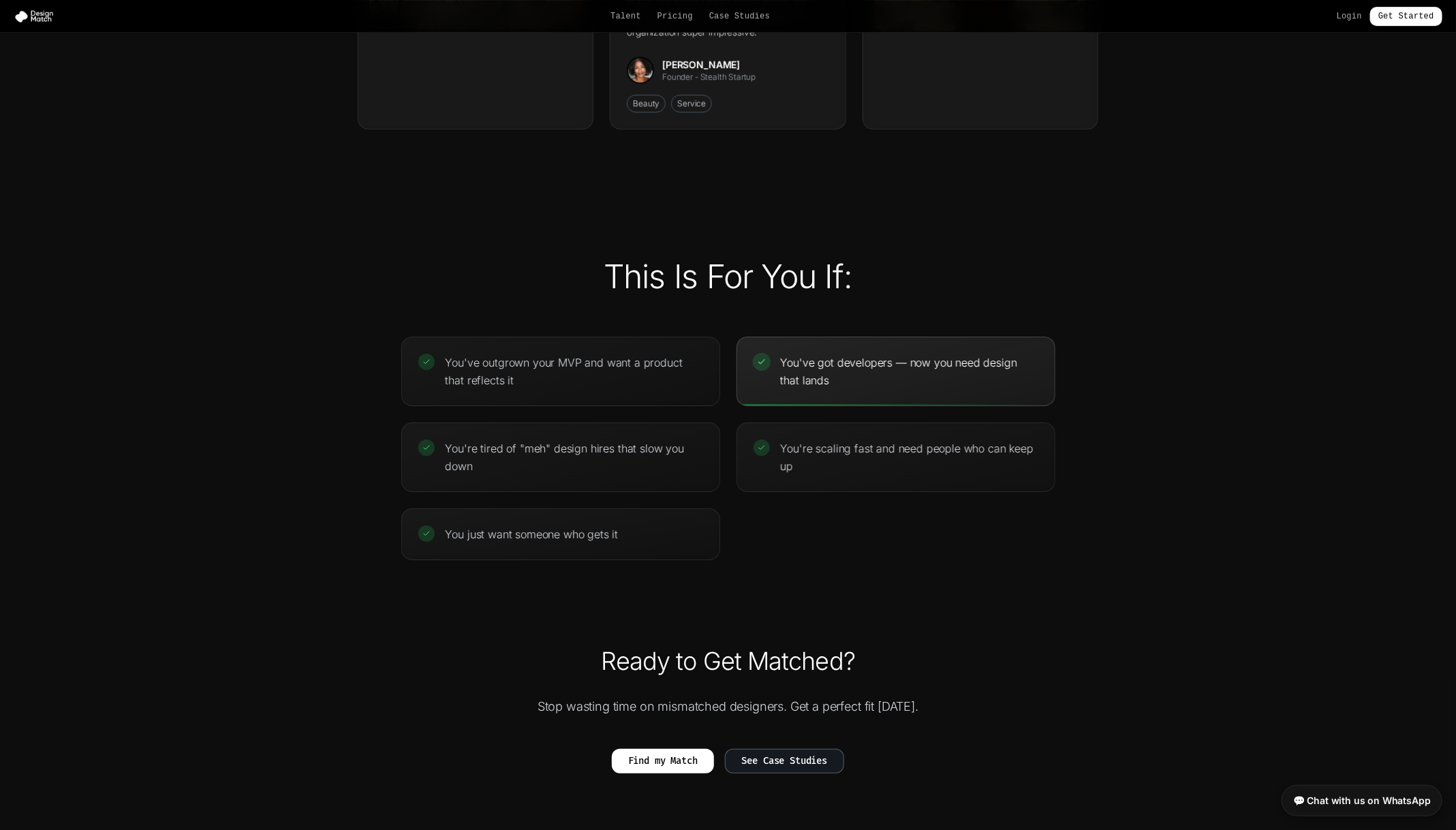
scroll to position [2841, 0]
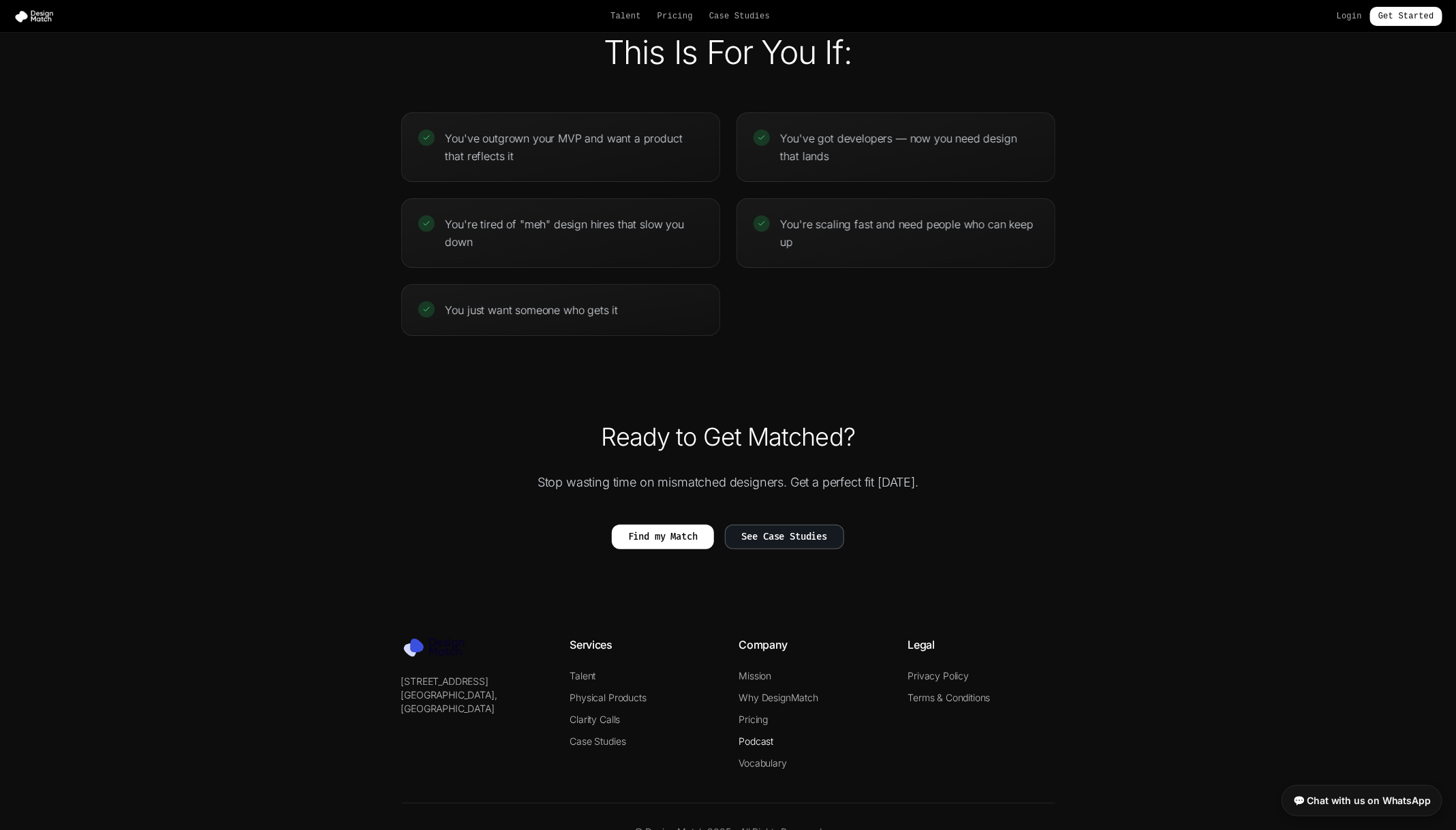
click at [761, 735] on link "Podcast" at bounding box center [757, 741] width 35 height 12
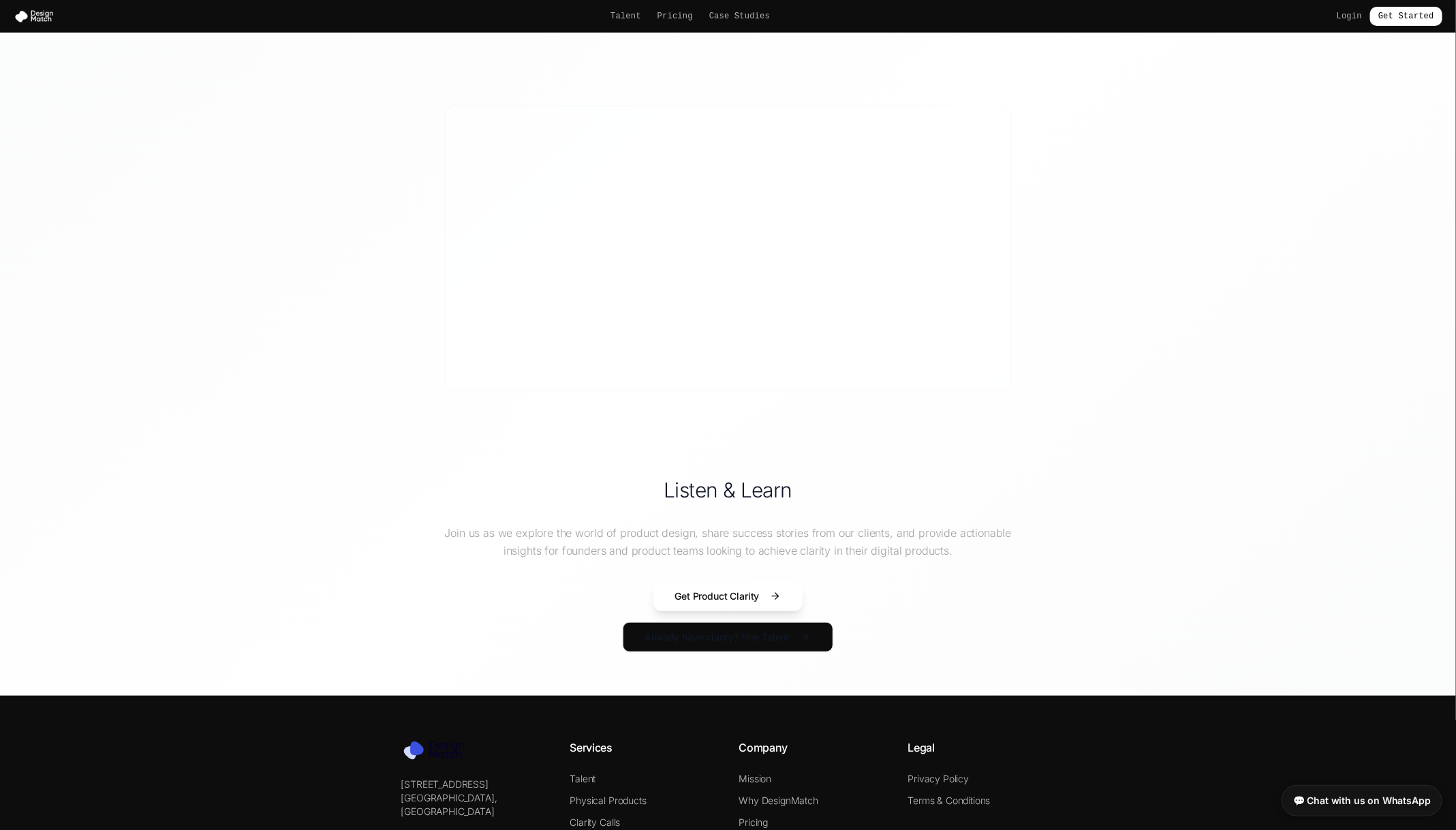
scroll to position [473, 0]
